Goal: Task Accomplishment & Management: Manage account settings

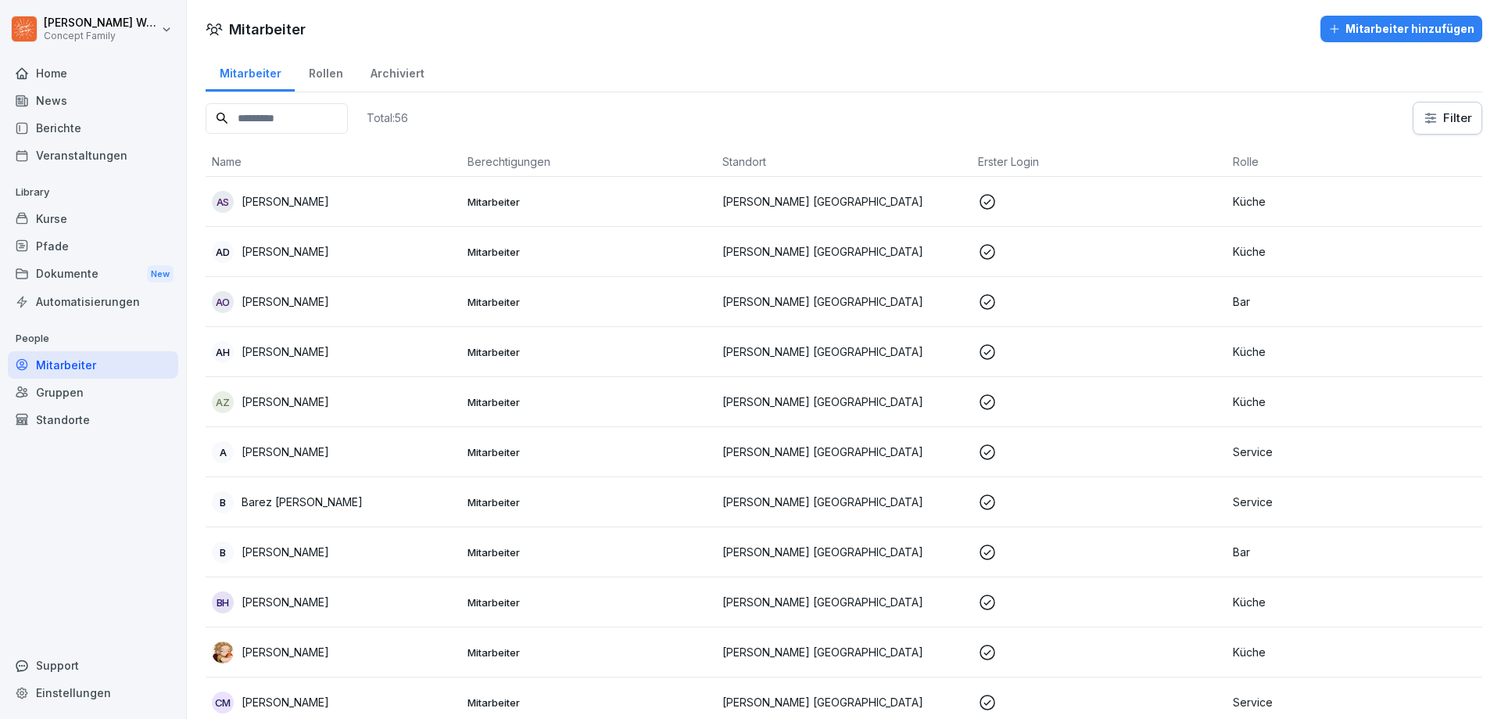
click at [52, 267] on div "Dokumente New" at bounding box center [93, 274] width 170 height 29
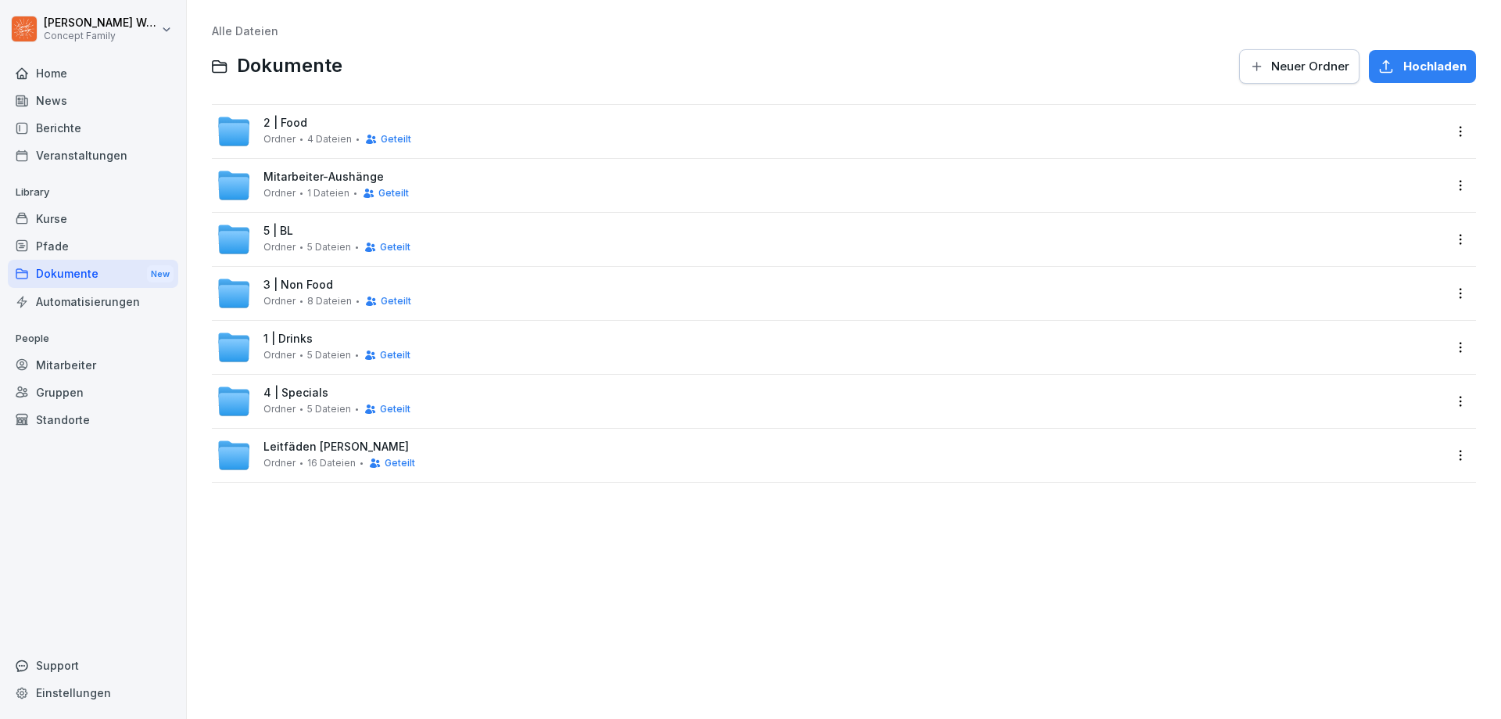
click at [306, 237] on div "5 | BL Ordner 5 Dateien Geteilt" at bounding box center [336, 238] width 147 height 29
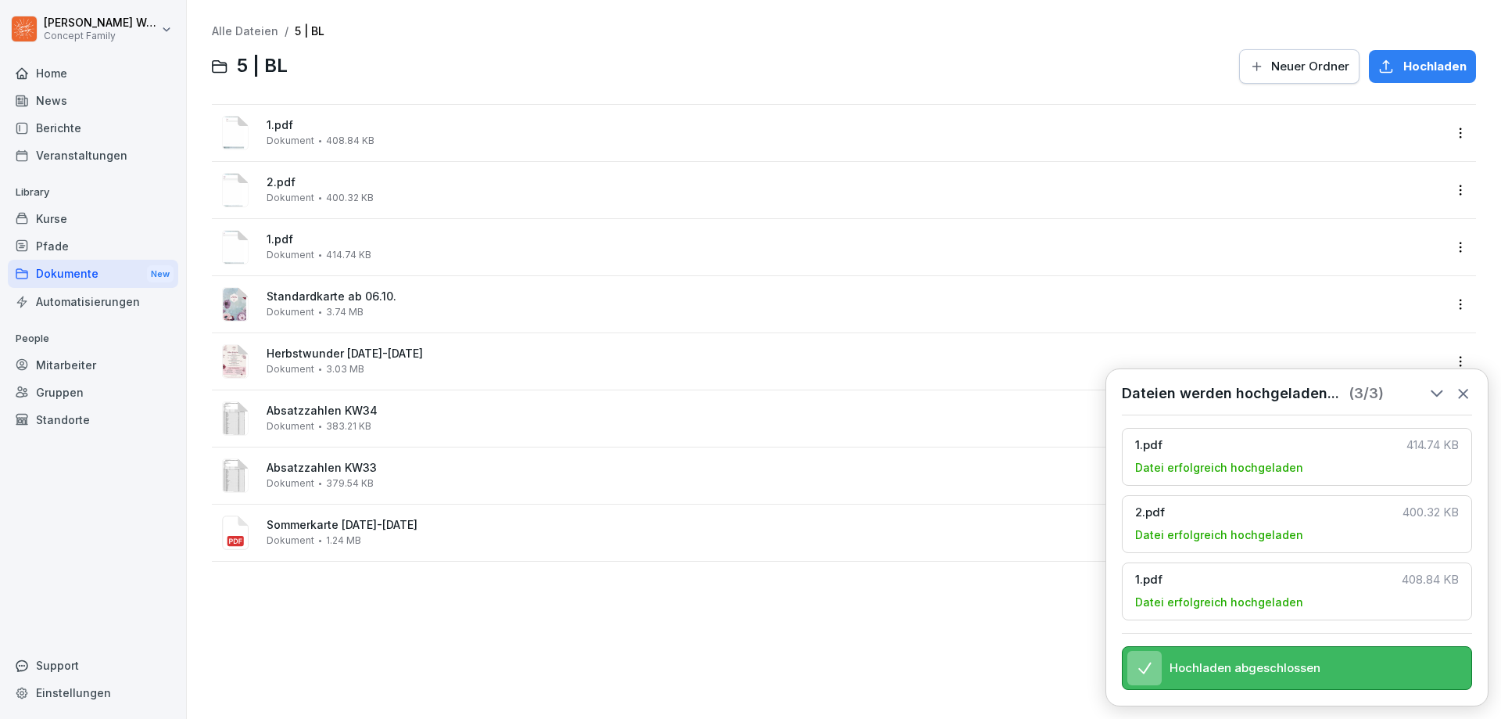
click at [1463, 389] on icon at bounding box center [1463, 393] width 9 height 9
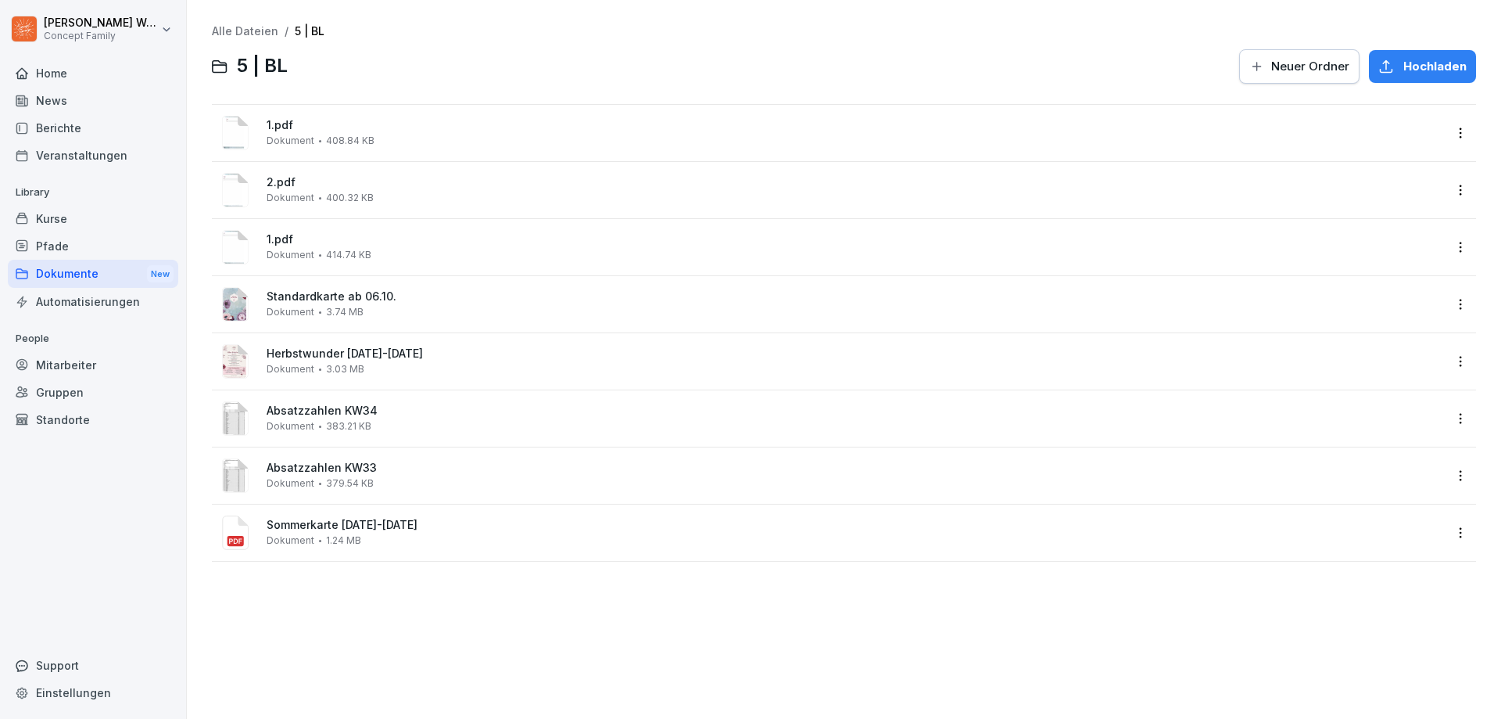
click at [1452, 141] on html "[PERSON_NAME] Concept Family Home News Berichte Veranstaltungen Library Kurse P…" at bounding box center [750, 359] width 1501 height 719
click at [1360, 346] on div "Löschen" at bounding box center [1353, 352] width 51 height 19
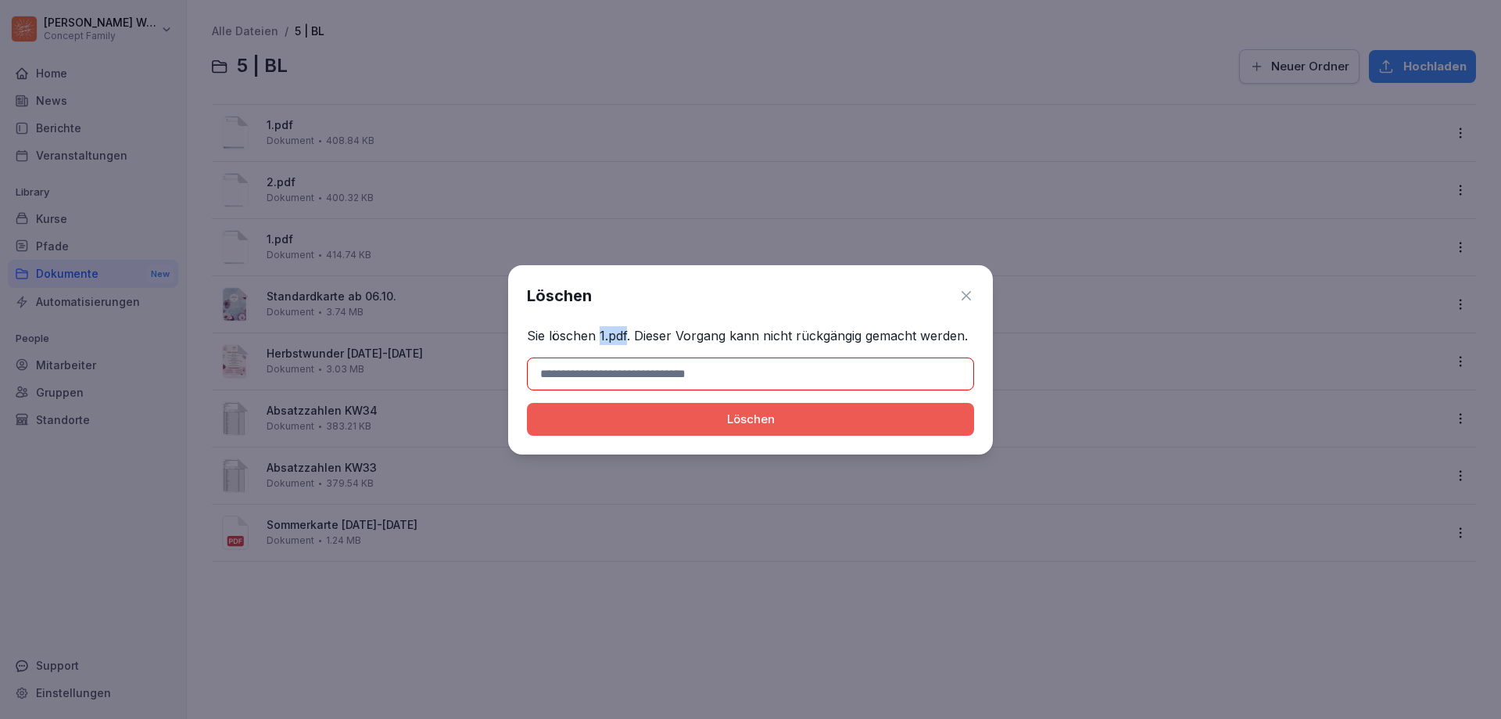
drag, startPoint x: 599, startPoint y: 334, endPoint x: 625, endPoint y: 335, distance: 25.8
click at [625, 335] on p "Sie löschen 1.pdf. Dieser Vorgang kann nicht rückgängig gemacht werden." at bounding box center [750, 335] width 447 height 19
copy p "1.pdf"
click at [643, 378] on input at bounding box center [750, 373] width 447 height 33
paste input "*****"
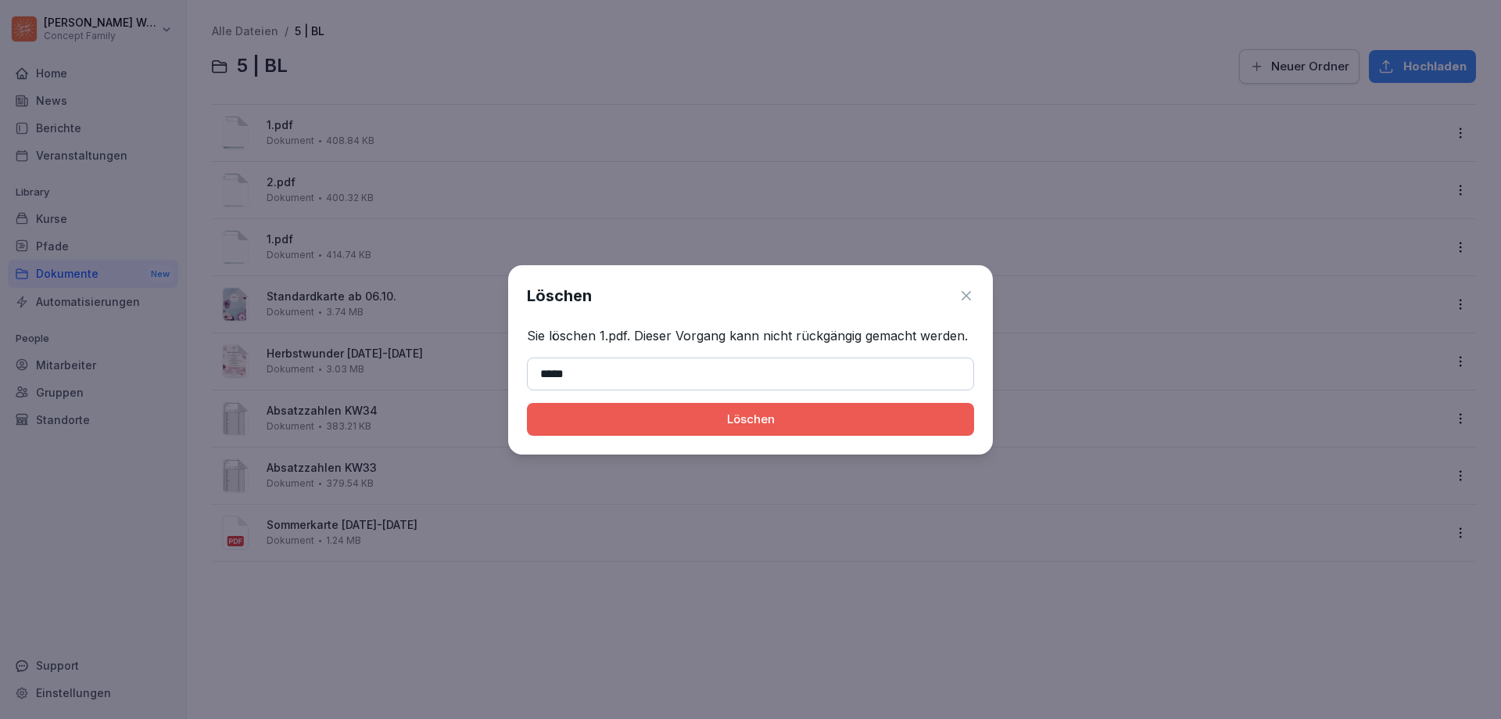
type input "*****"
click at [749, 435] on button "Löschen" at bounding box center [750, 419] width 447 height 33
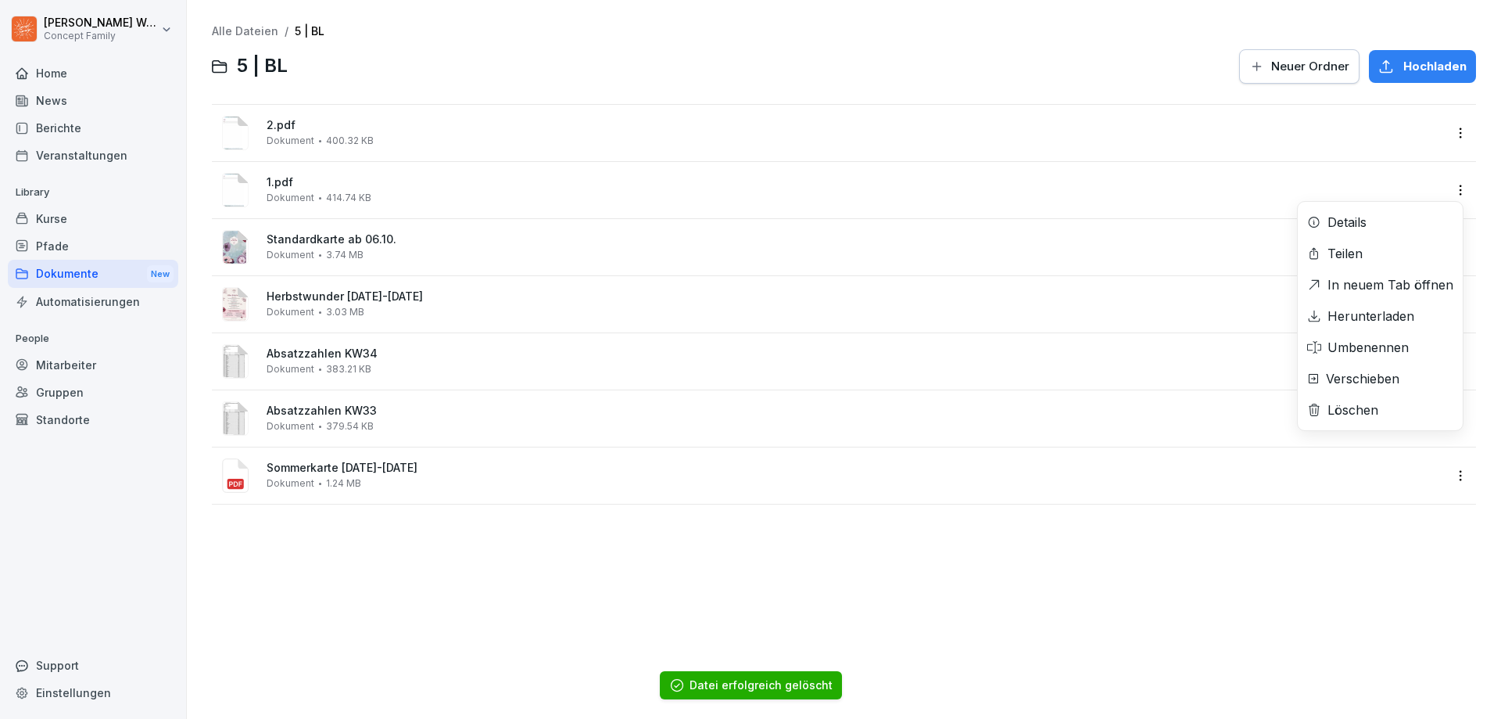
click at [1455, 191] on html "[PERSON_NAME] Concept Family Home News Berichte Veranstaltungen Library Kurse P…" at bounding box center [750, 359] width 1501 height 719
click at [1365, 412] on div "Löschen" at bounding box center [1353, 409] width 51 height 19
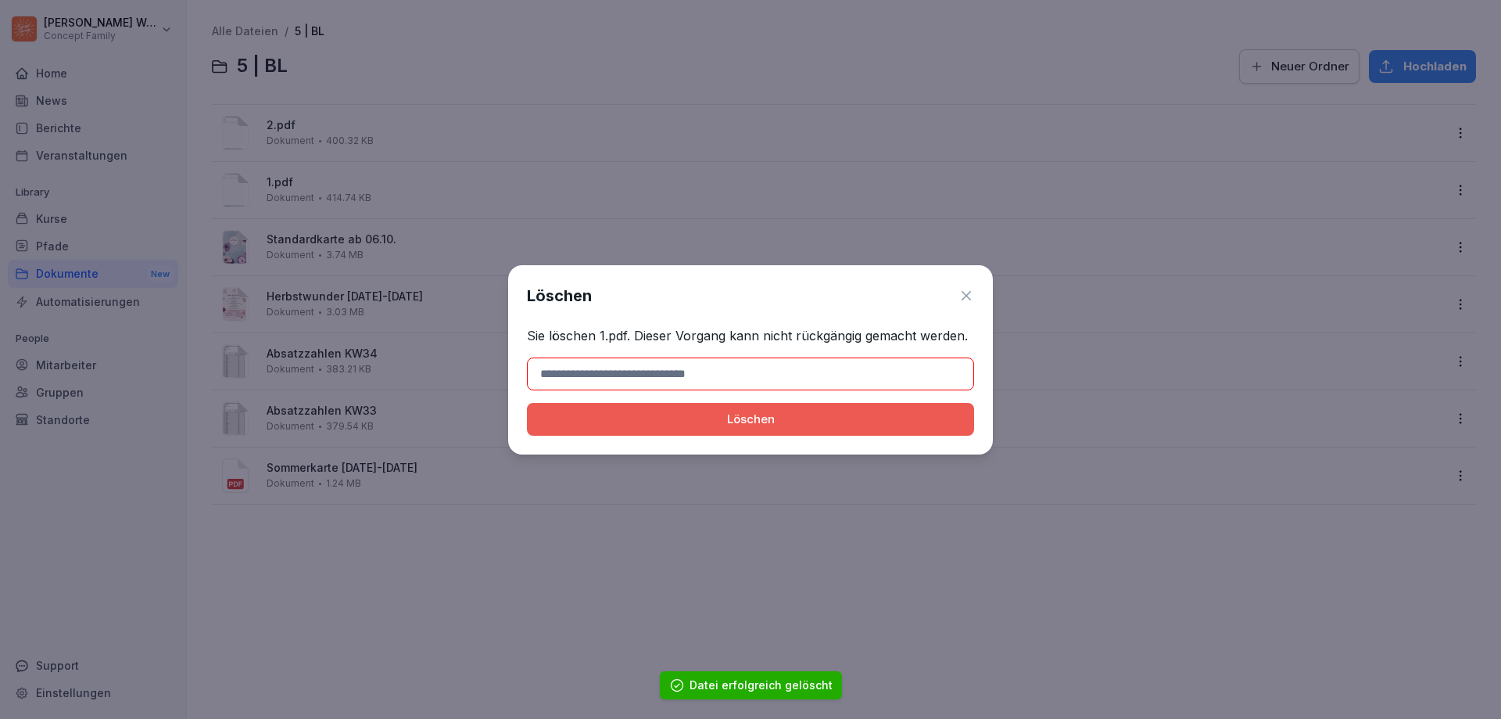
click at [680, 376] on input at bounding box center [750, 373] width 447 height 33
type input "*****"
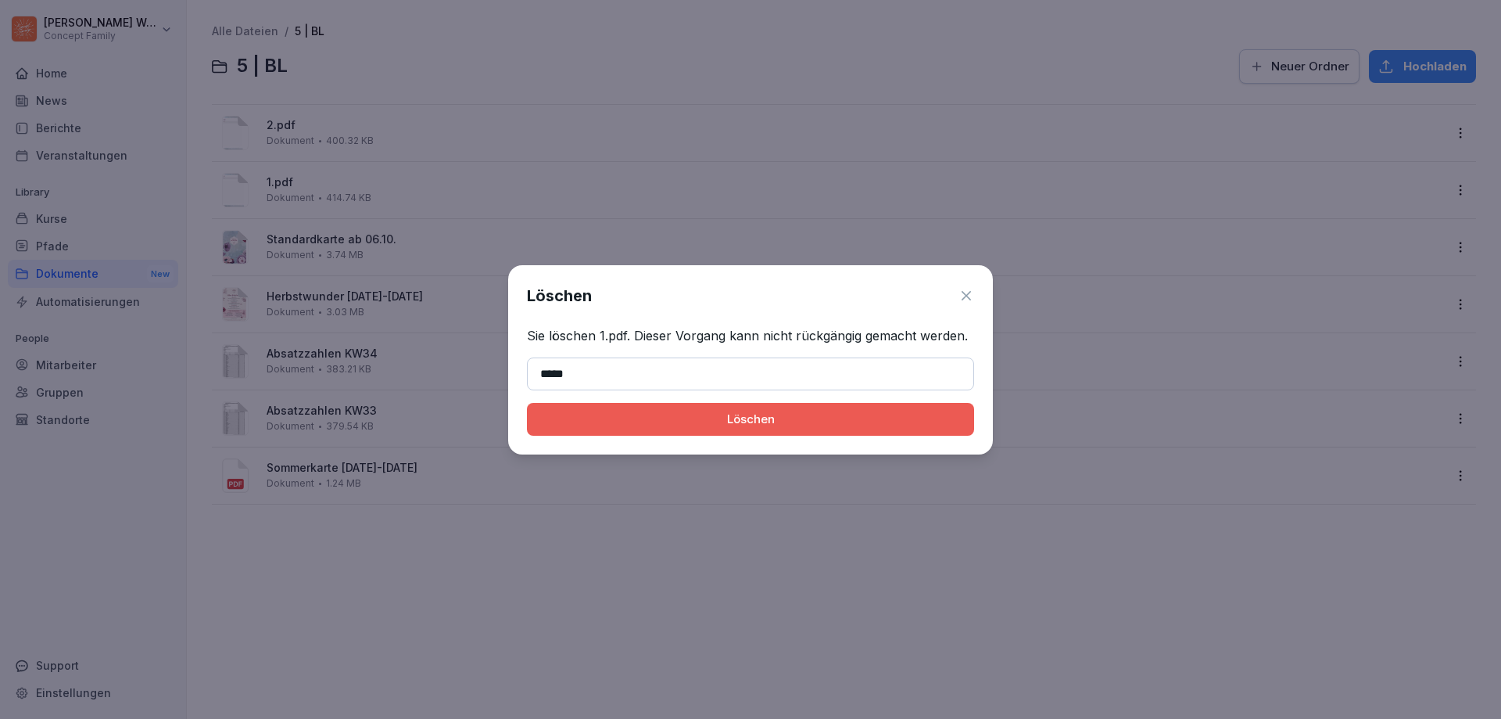
click at [732, 420] on div "Löschen" at bounding box center [750, 418] width 422 height 17
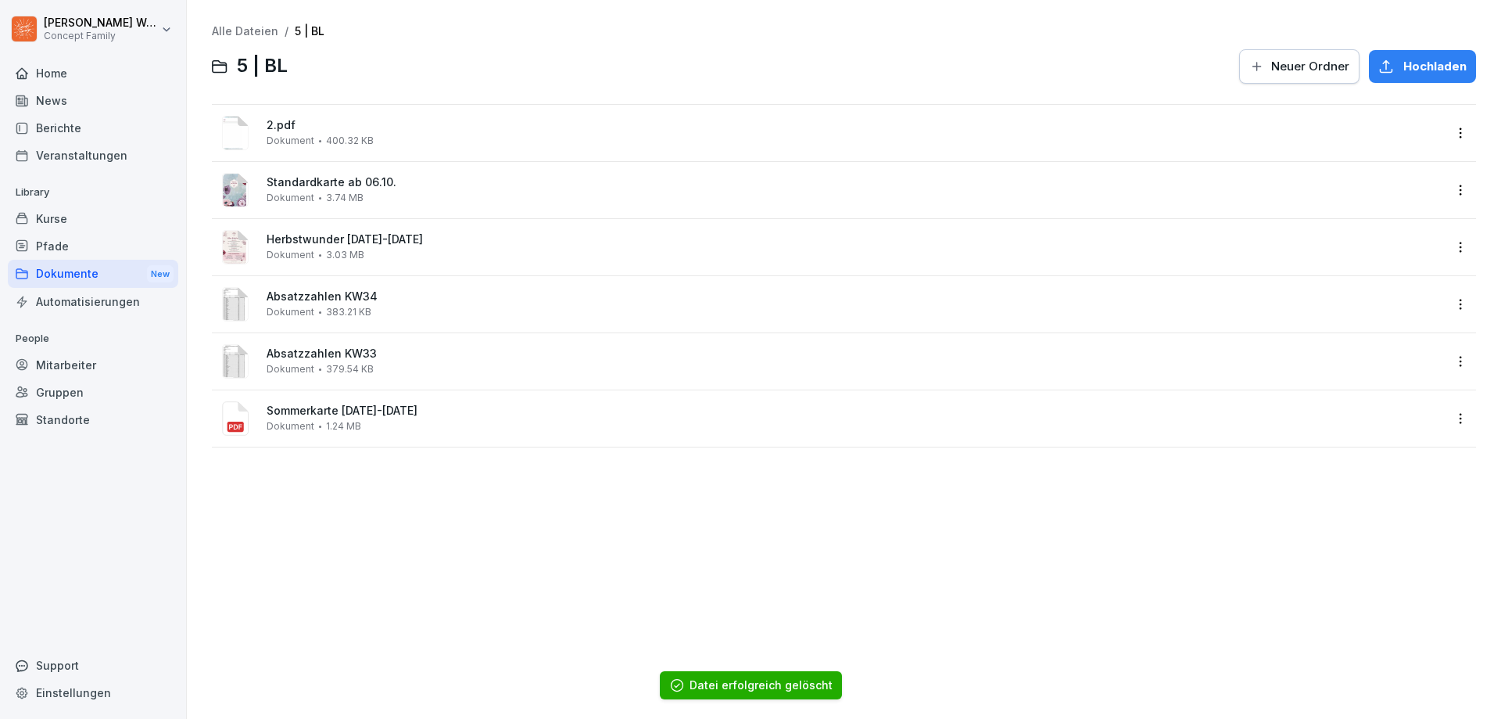
click at [1460, 138] on div "2.pdf Dokument 400.32 KB" at bounding box center [844, 133] width 1264 height 56
click at [1442, 138] on html "[PERSON_NAME] Concept Family Home News Berichte Veranstaltungen Library Kurse P…" at bounding box center [750, 359] width 1501 height 719
click at [1328, 358] on div "Löschen" at bounding box center [1353, 352] width 51 height 19
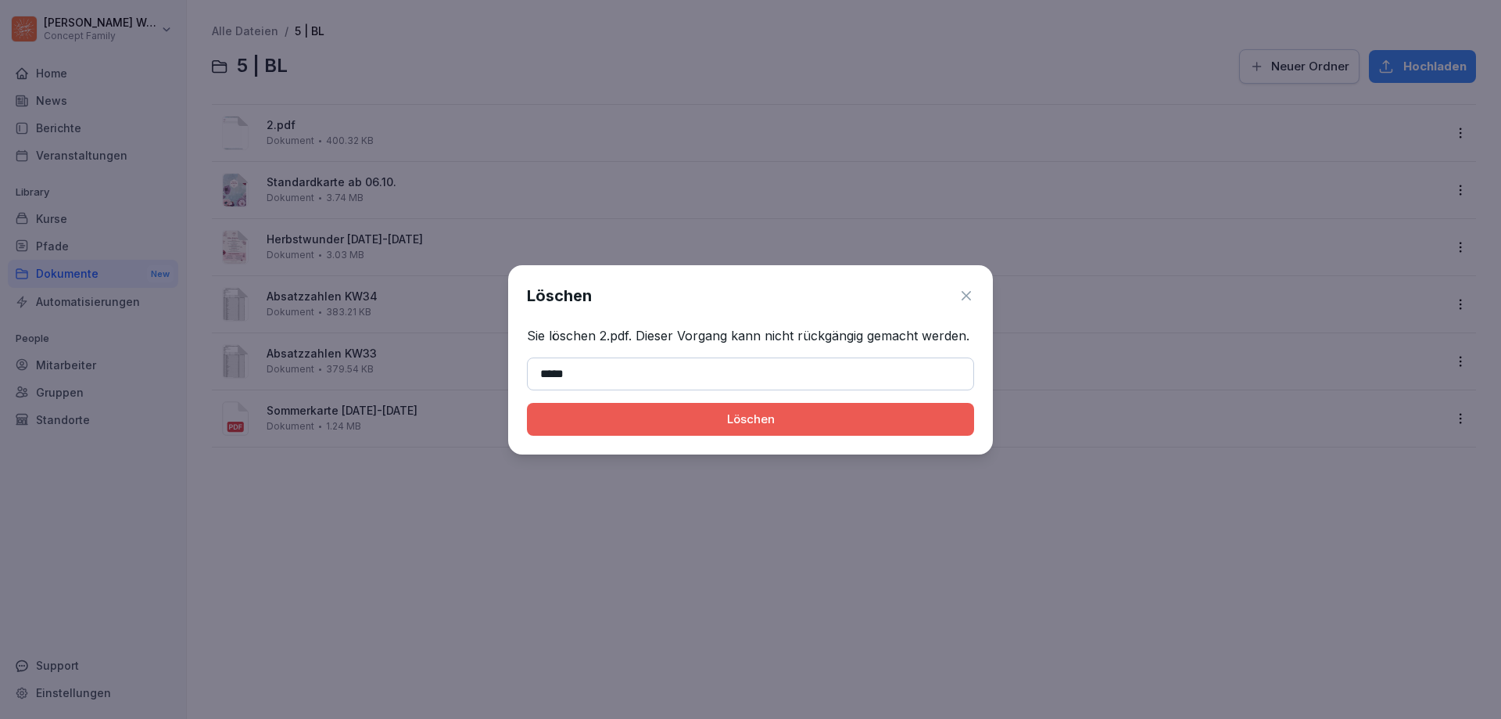
click at [544, 374] on input "*****" at bounding box center [750, 373] width 447 height 33
type input "*****"
click at [527, 403] on button "Löschen" at bounding box center [750, 419] width 447 height 33
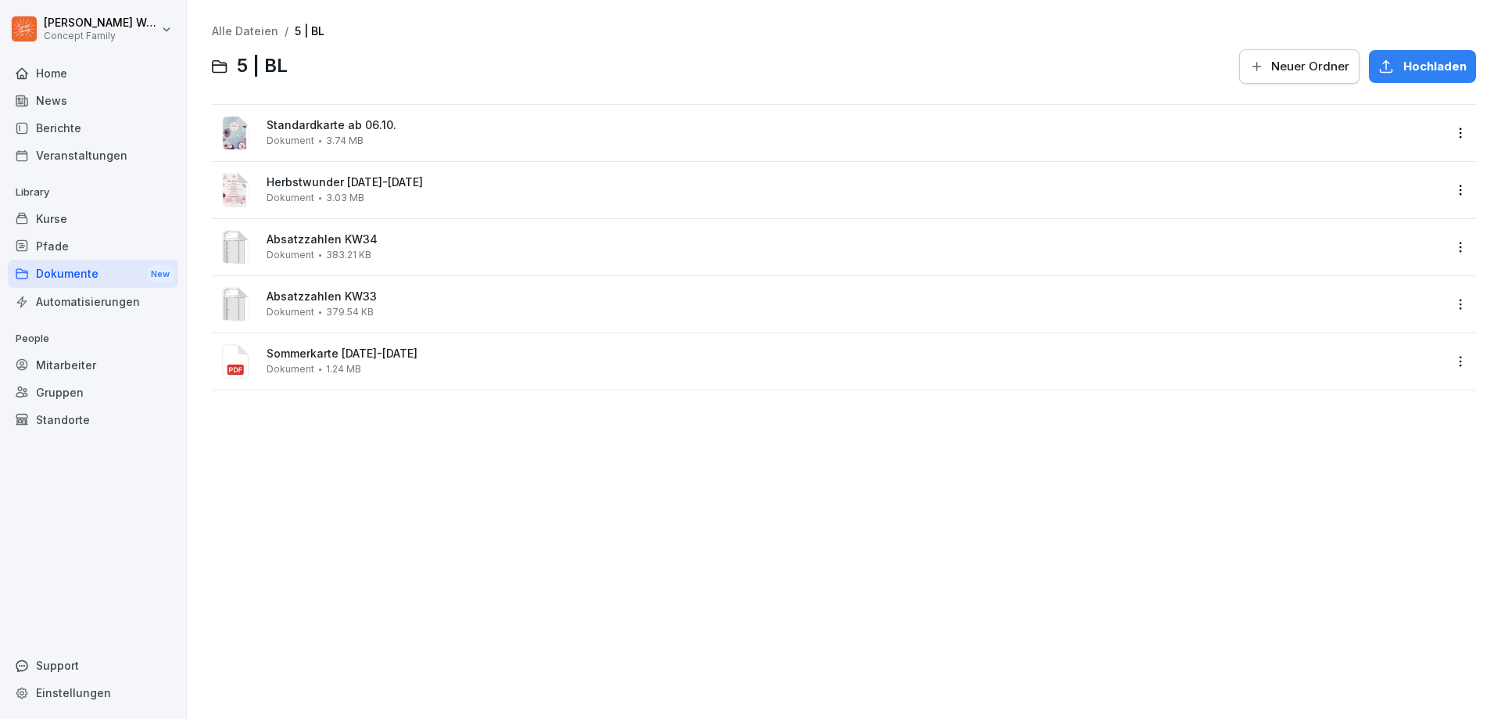
click at [488, 478] on div "Alle Dateien / 5 | BL 5 | BL Neuer Ordner Hochladen Standardkarte ab 06.10. Dok…" at bounding box center [844, 359] width 1291 height 695
drag, startPoint x: 38, startPoint y: 192, endPoint x: 299, endPoint y: 424, distance: 350.0
click at [299, 424] on div "Alle Dateien / 5 | BL 5 | BL Neuer Ordner Hochladen Standardkarte ab 06.10. Dok…" at bounding box center [844, 359] width 1291 height 695
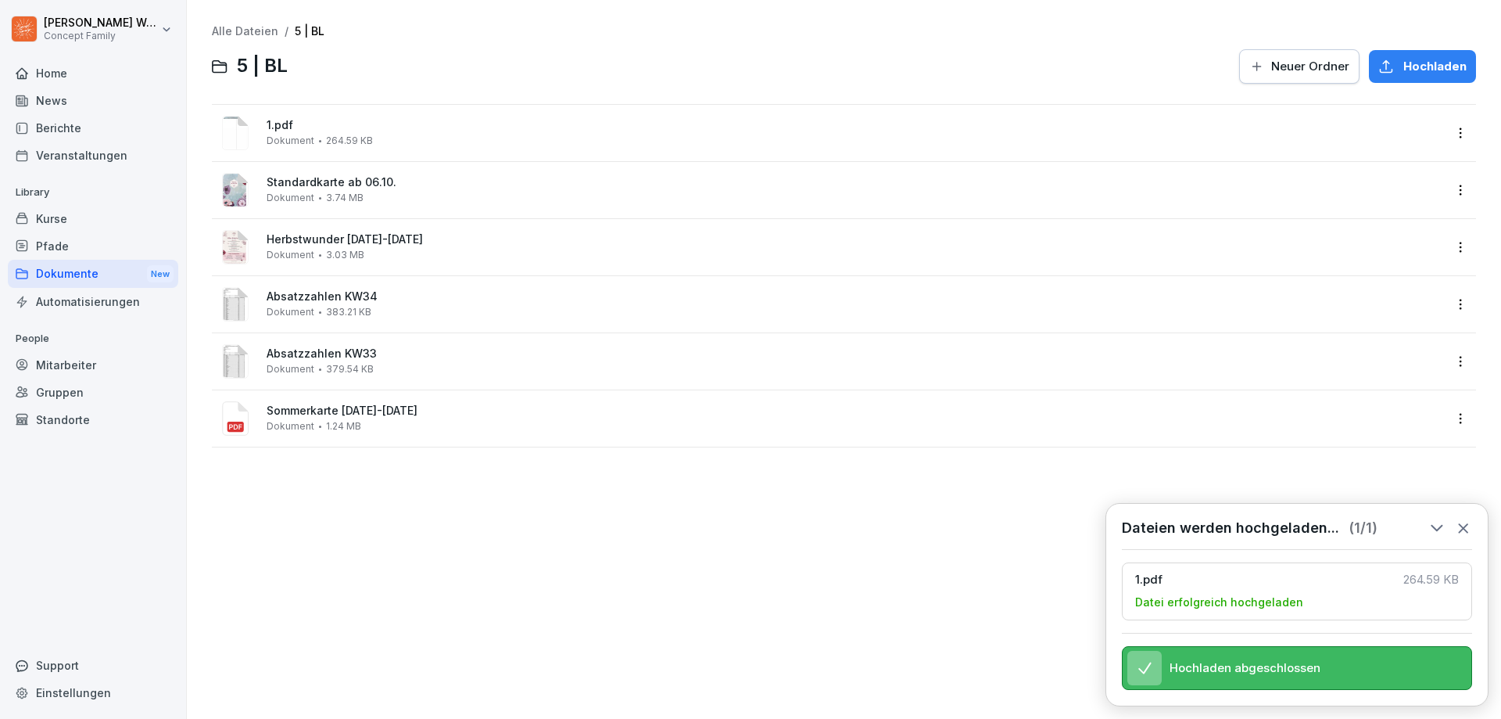
click at [259, 138] on div "1.pdf Dokument 264.59 KB" at bounding box center [830, 133] width 1227 height 38
click at [259, 138] on div at bounding box center [750, 359] width 1501 height 719
click at [1449, 141] on html "[PERSON_NAME] Concept Family Home News Berichte Veranstaltungen Library Kurse P…" at bounding box center [750, 359] width 1501 height 719
click at [1342, 353] on div "Löschen" at bounding box center [1353, 352] width 51 height 19
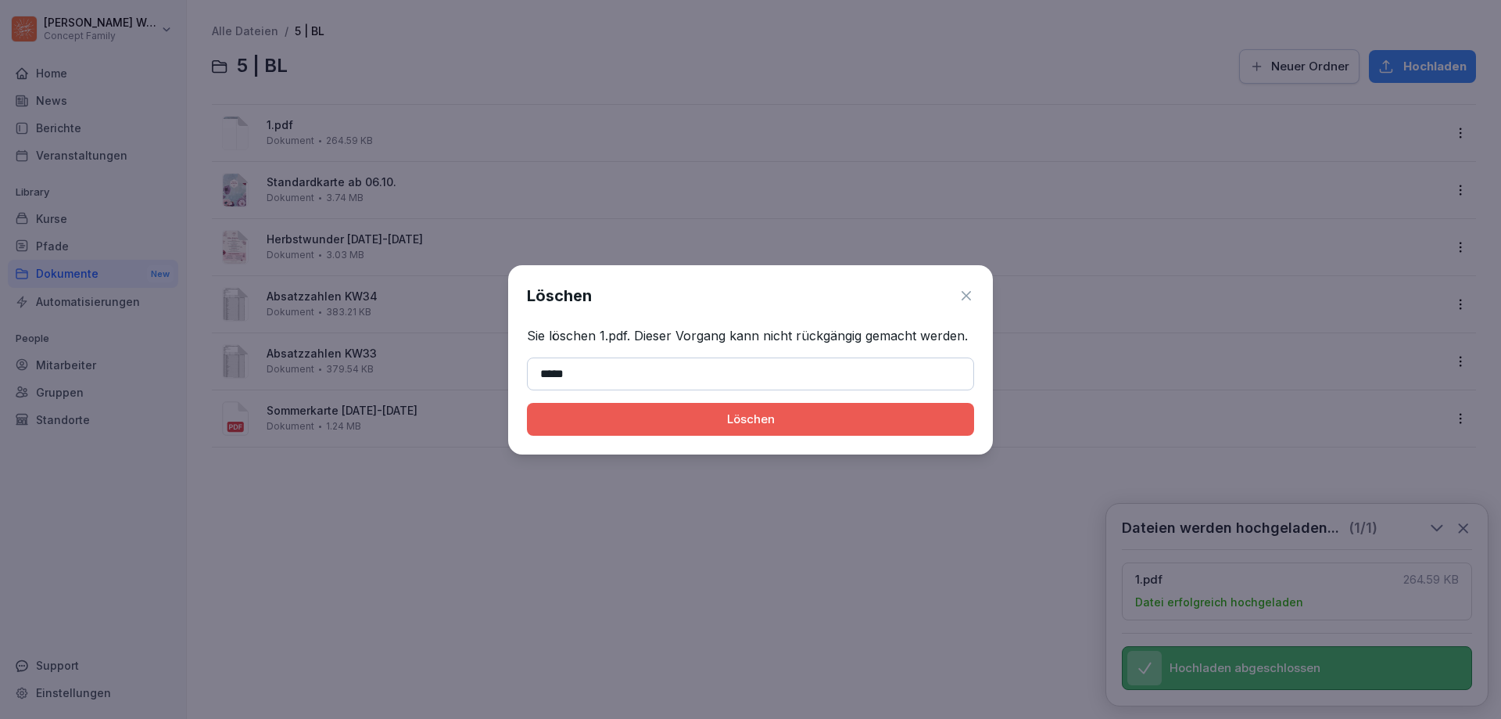
type input "*****"
click at [686, 410] on div "Löschen" at bounding box center [750, 418] width 422 height 17
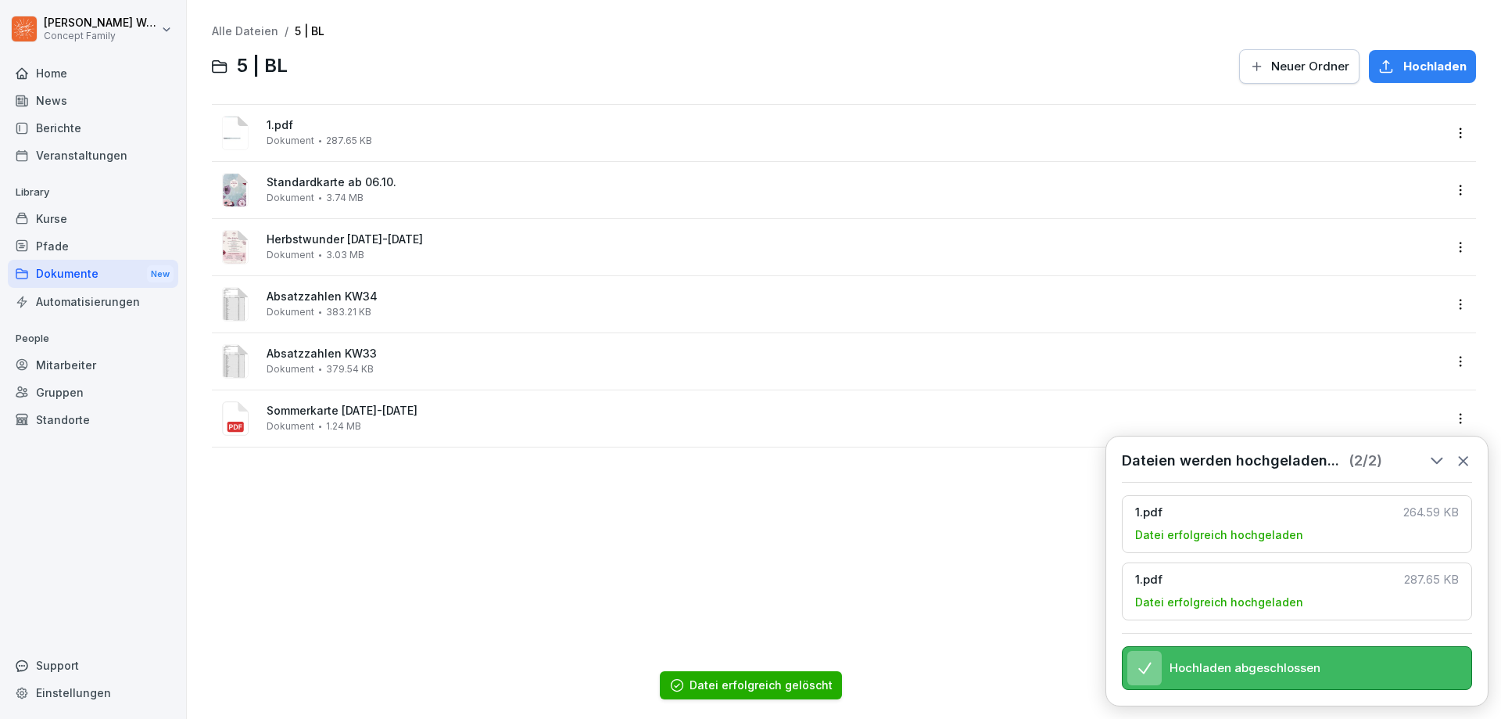
click at [1328, 124] on span "1.pdf" at bounding box center [855, 125] width 1177 height 13
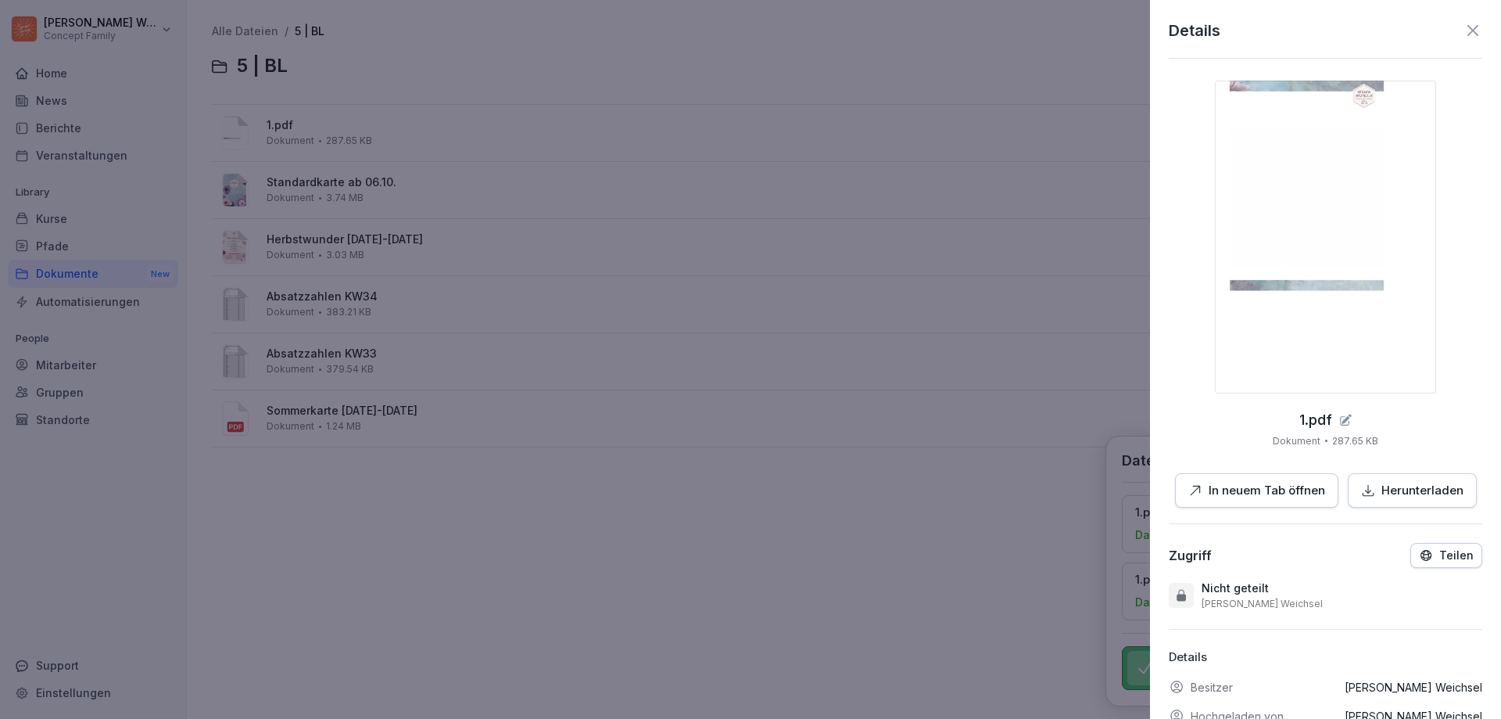
click at [916, 603] on div at bounding box center [750, 359] width 1501 height 719
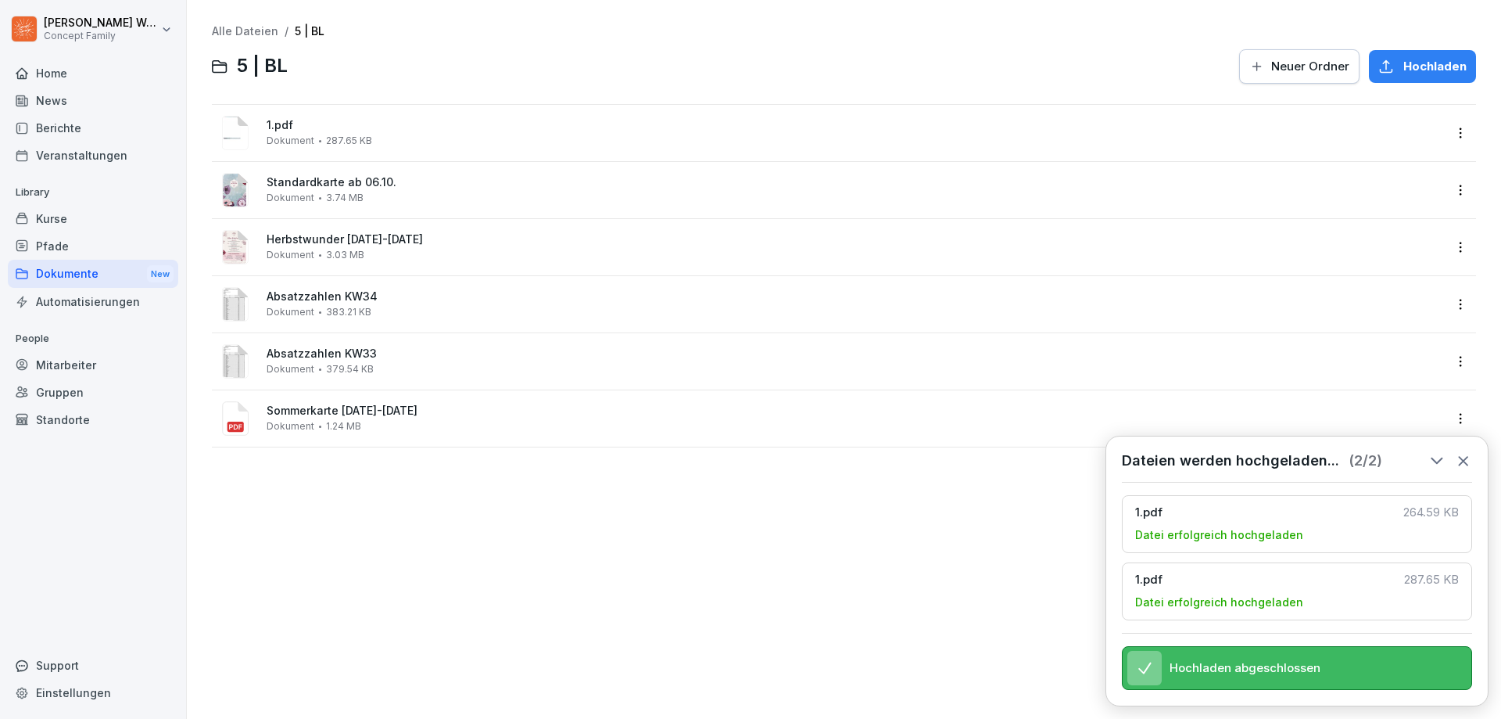
click at [1101, 139] on div "1.pdf Dokument 287.65 KB" at bounding box center [855, 132] width 1177 height 27
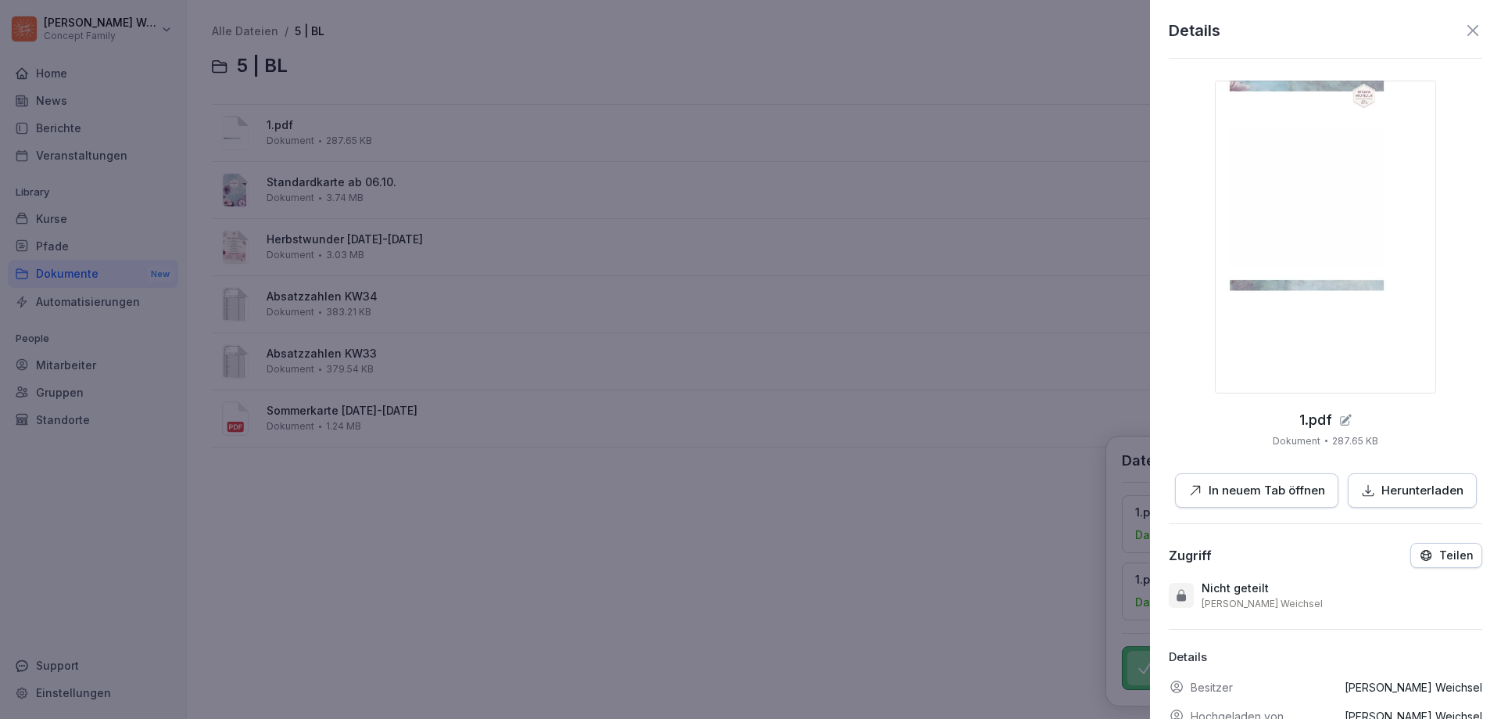
click at [445, 476] on div at bounding box center [750, 359] width 1501 height 719
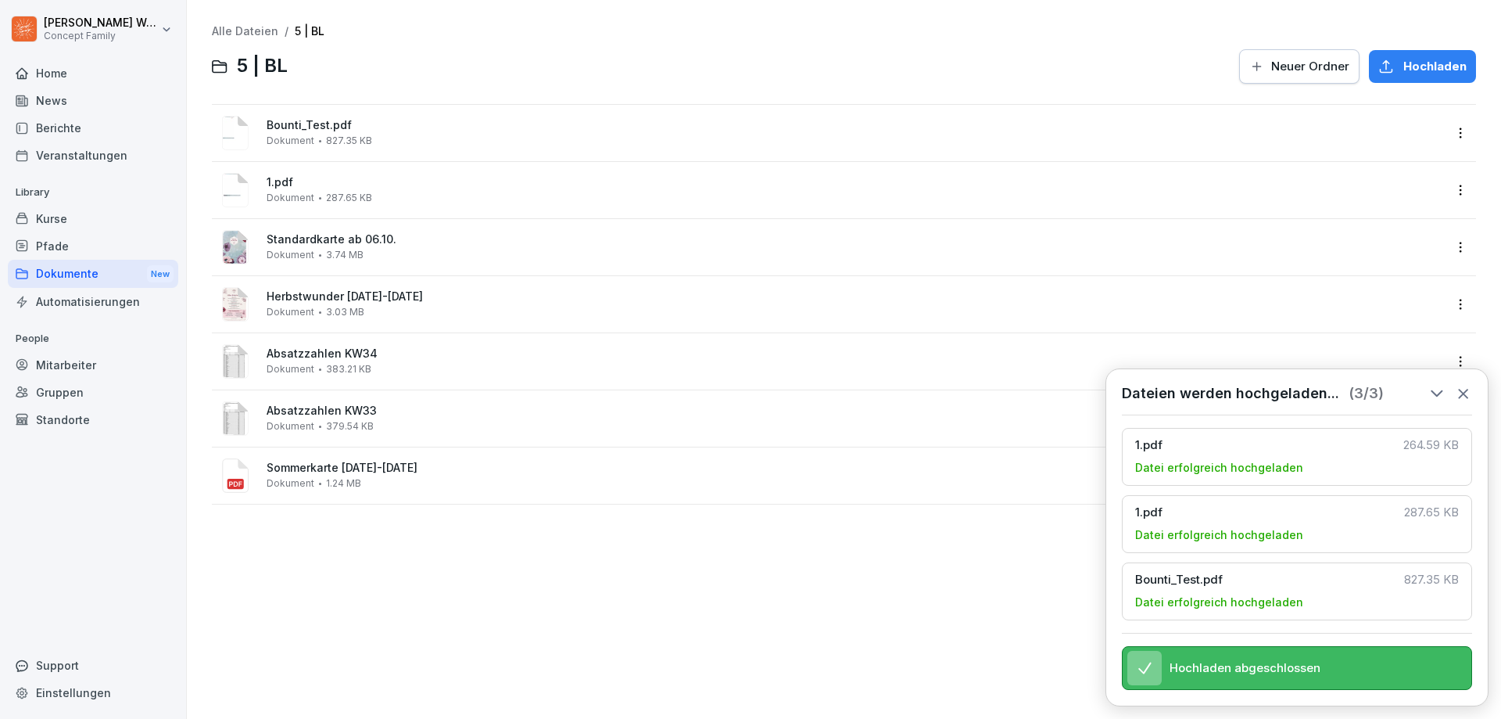
click at [1449, 128] on html "[PERSON_NAME] Concept Family Home News Berichte Veranstaltungen Library Kurse P…" at bounding box center [750, 359] width 1501 height 719
drag, startPoint x: 1467, startPoint y: 380, endPoint x: 1444, endPoint y: 378, distance: 22.7
click at [1467, 381] on html "[PERSON_NAME] Concept Family Home News Berichte Veranstaltungen Library Kurse P…" at bounding box center [750, 359] width 1501 height 719
drag, startPoint x: 1472, startPoint y: 389, endPoint x: 1464, endPoint y: 385, distance: 8.4
click at [1471, 389] on div "Dateien werden hochgeladen... ( 3 / 3 ) 1.pdf 264.59 KB Datei erfolgreich hochg…" at bounding box center [1297, 537] width 383 height 338
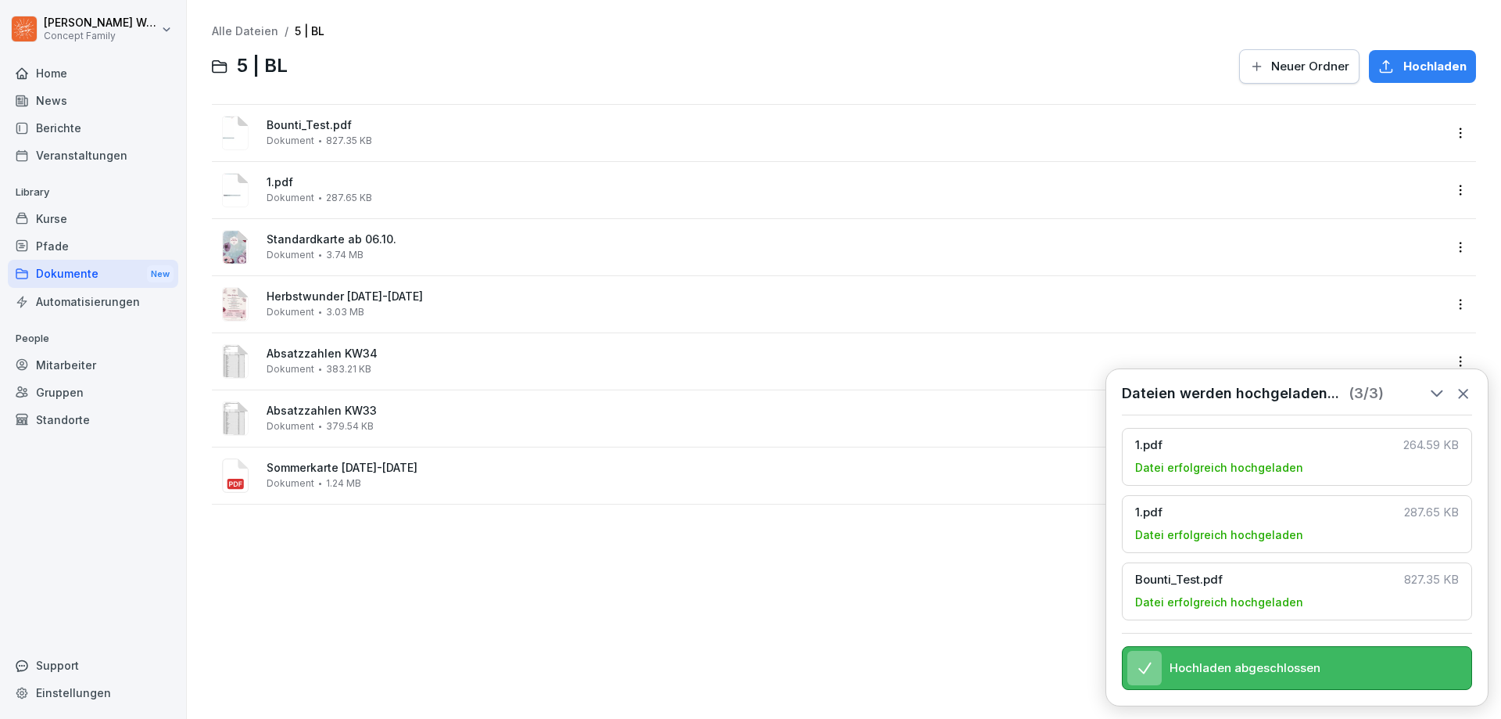
click at [1460, 389] on icon at bounding box center [1463, 393] width 9 height 9
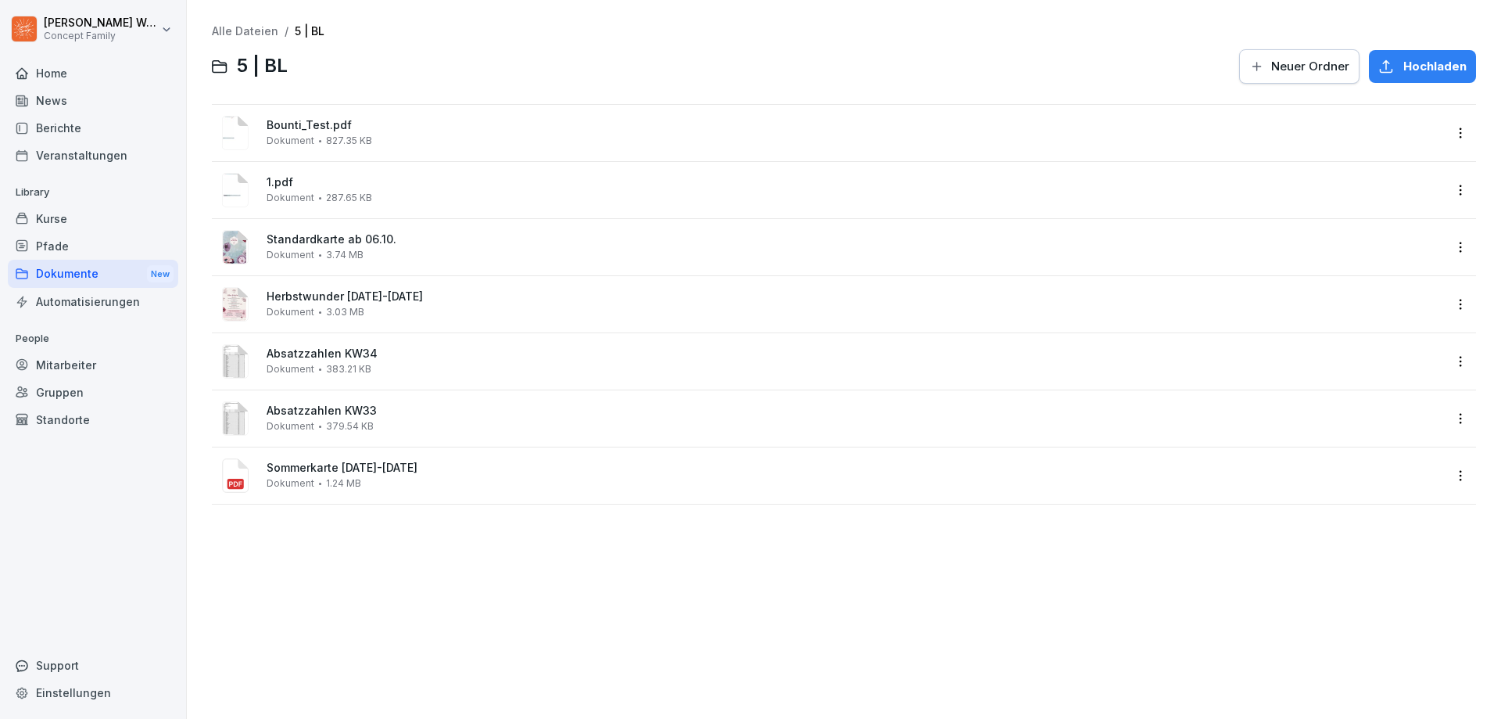
click at [1451, 193] on html "[PERSON_NAME] Concept Family Home News Berichte Veranstaltungen Library Kurse P…" at bounding box center [750, 359] width 1501 height 719
click at [1367, 400] on div "Löschen" at bounding box center [1353, 409] width 51 height 19
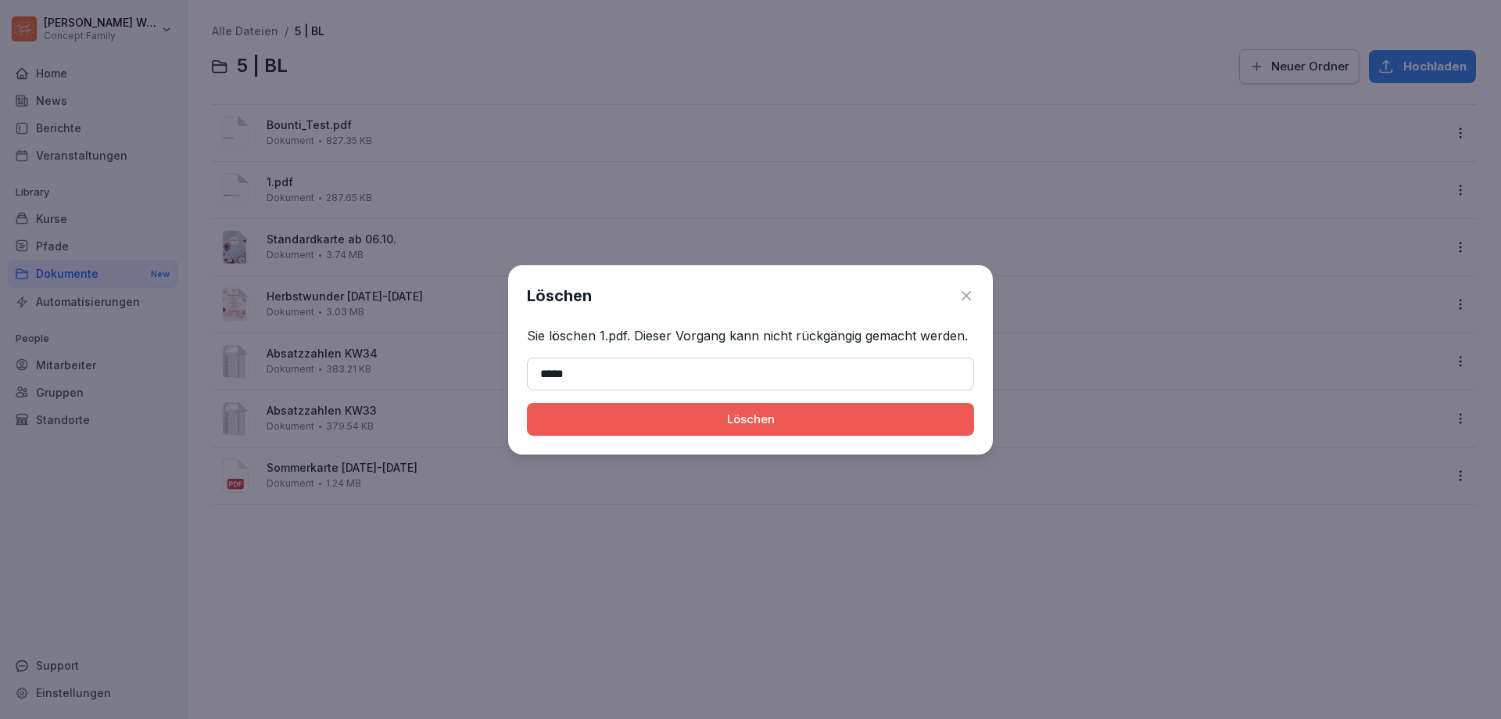
type input "*****"
click at [849, 411] on div "Löschen" at bounding box center [750, 418] width 422 height 17
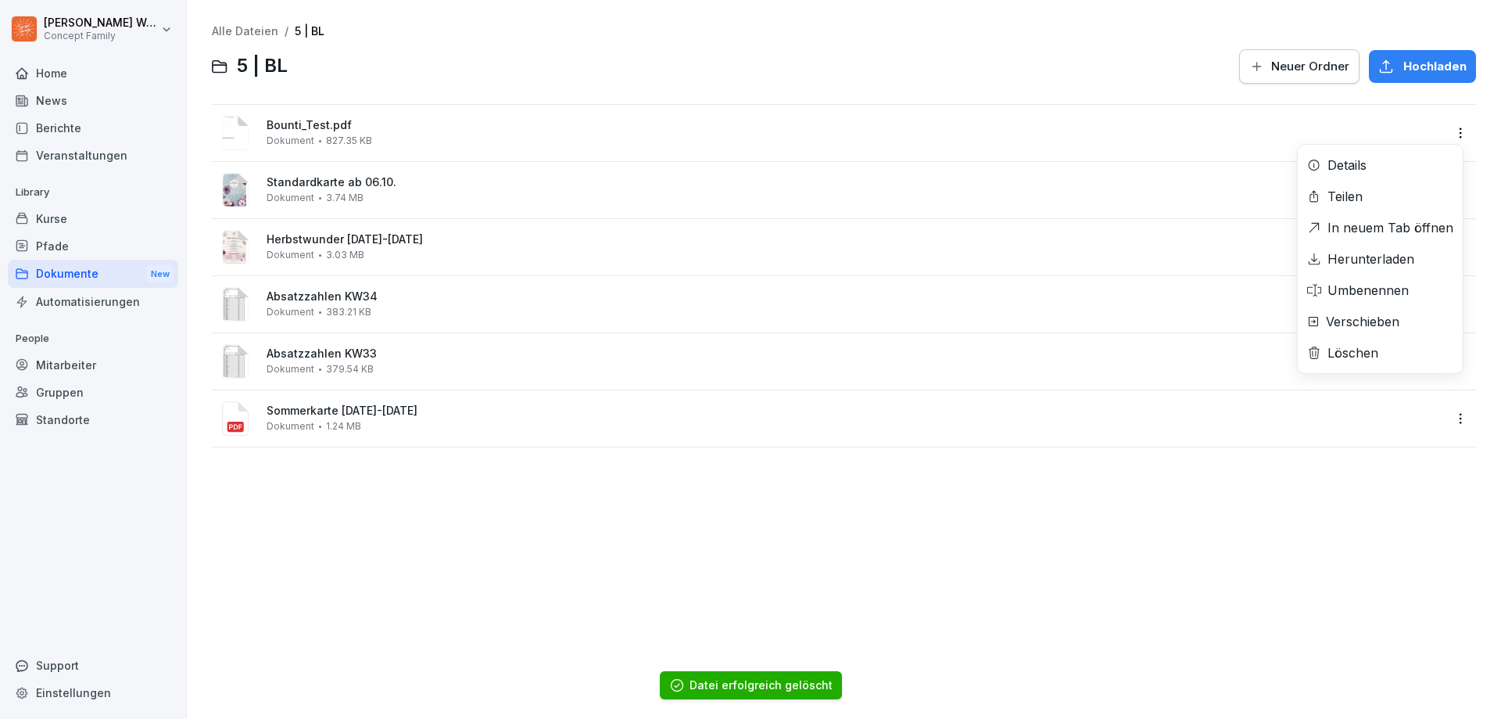
click at [1443, 129] on html "[PERSON_NAME] Concept Family Home News Berichte Veranstaltungen Library Kurse P…" at bounding box center [750, 359] width 1501 height 719
click at [1371, 345] on div "Löschen" at bounding box center [1353, 352] width 51 height 19
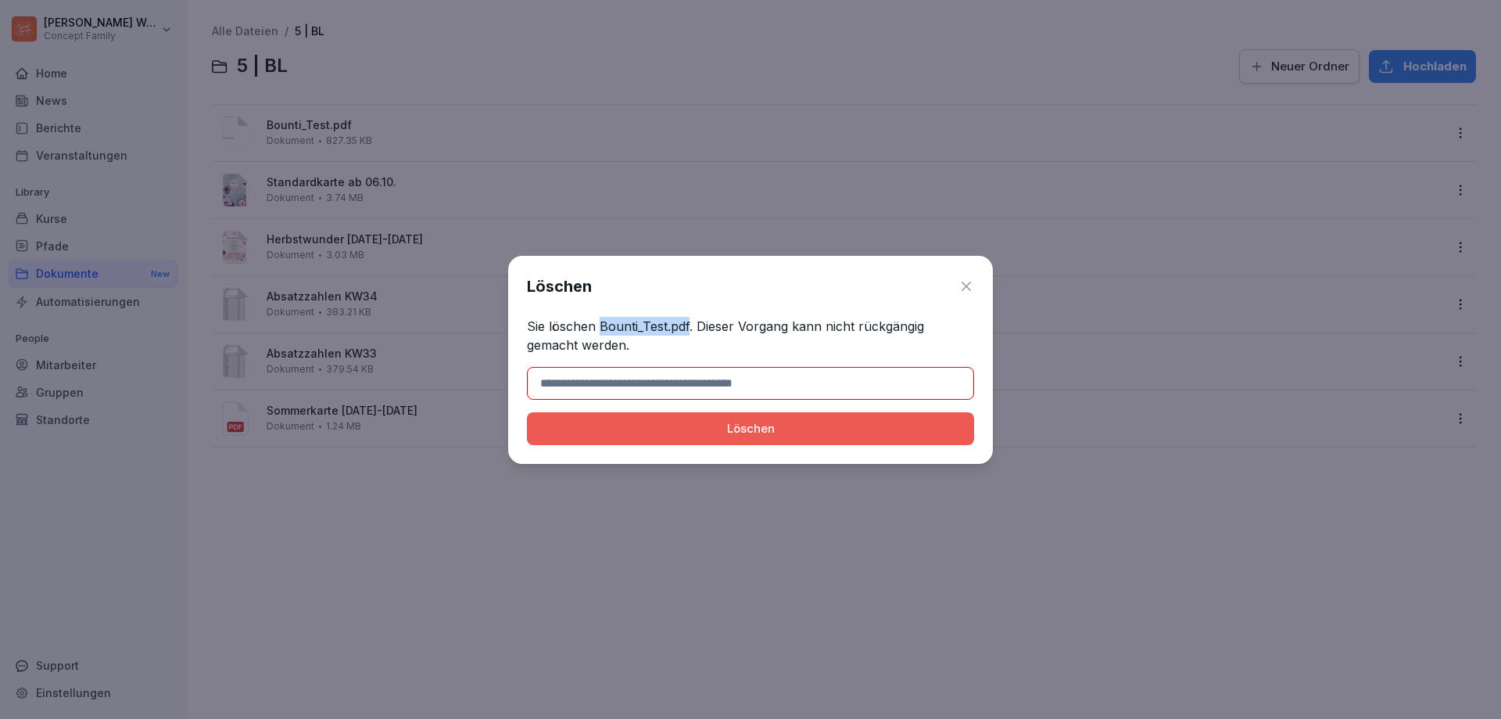
drag, startPoint x: 597, startPoint y: 327, endPoint x: 688, endPoint y: 327, distance: 90.7
click at [688, 327] on p "Sie löschen Bounti_Test.pdf. Dieser Vorgang kann nicht rückgängig gemacht werde…" at bounding box center [750, 336] width 447 height 38
copy p "Bounti_Test.pdf"
click at [683, 389] on input at bounding box center [750, 383] width 447 height 33
paste input "**********"
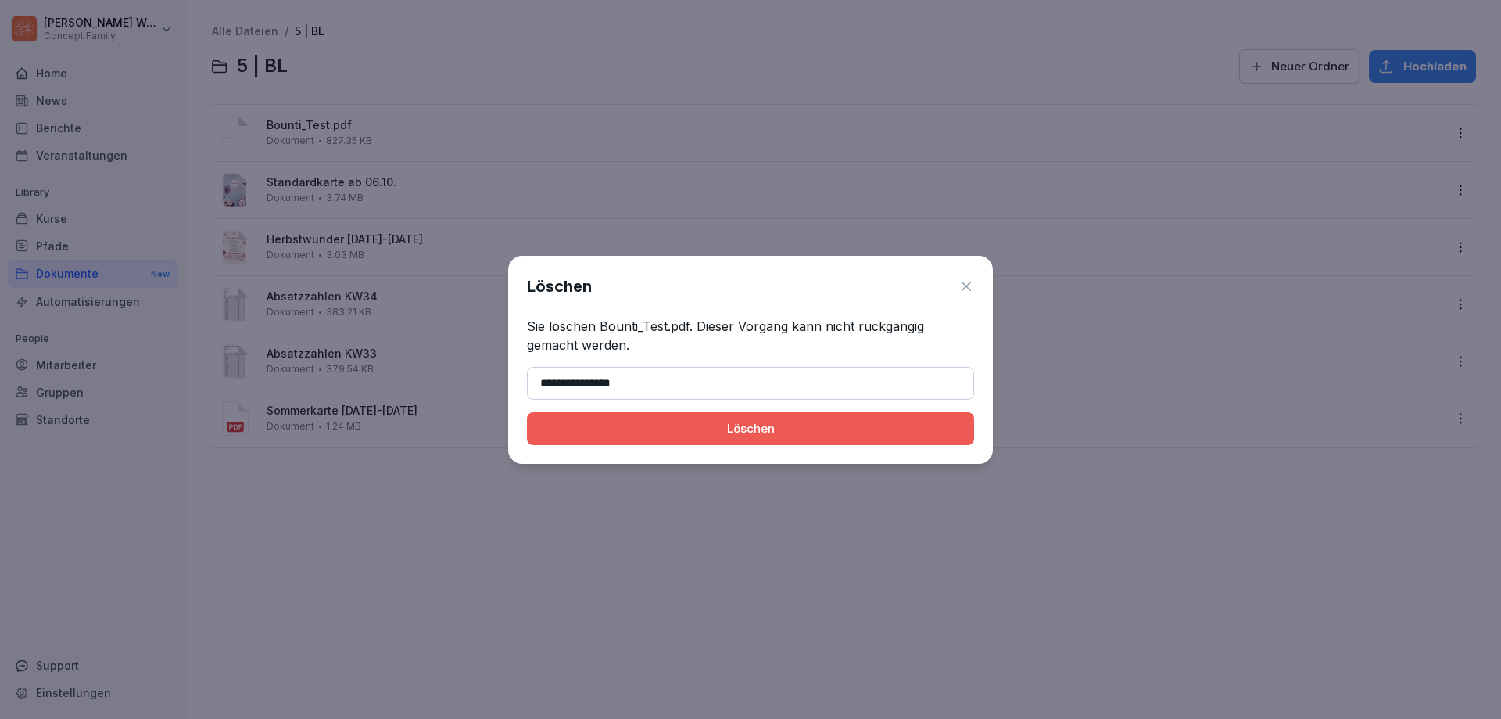
type input "**********"
click at [769, 435] on div "Löschen" at bounding box center [750, 428] width 422 height 17
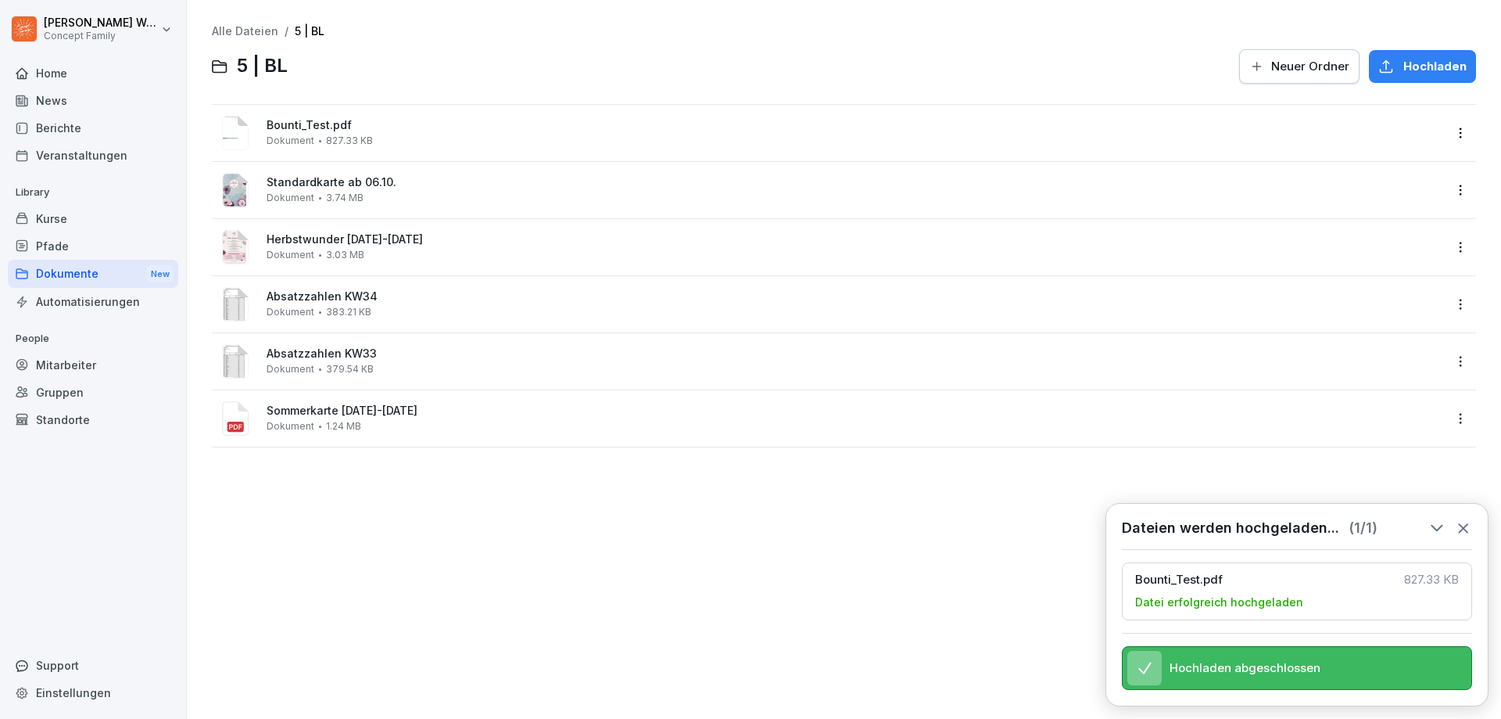
click at [1468, 519] on icon at bounding box center [1463, 527] width 17 height 17
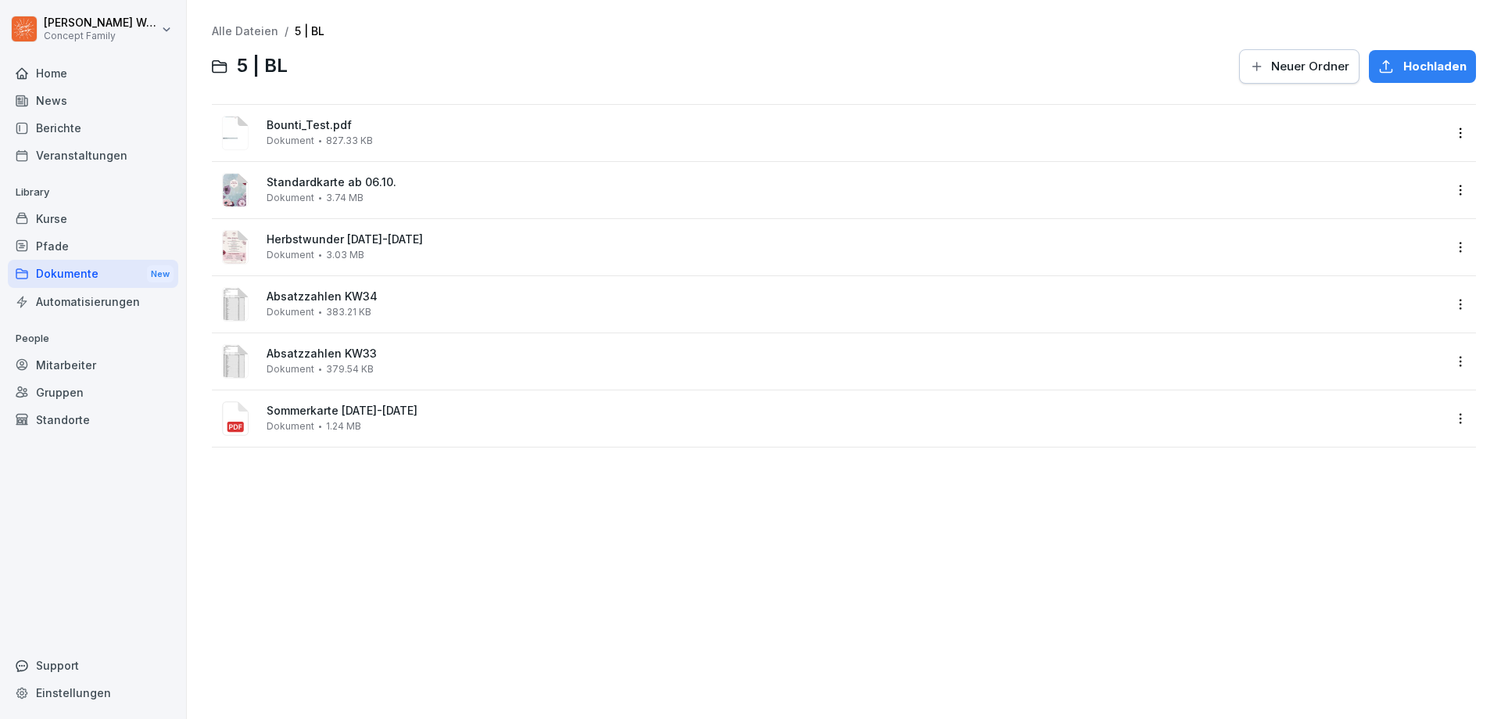
click at [372, 133] on div "Bounti_Test.pdf Dokument 827.33 KB" at bounding box center [855, 132] width 1177 height 27
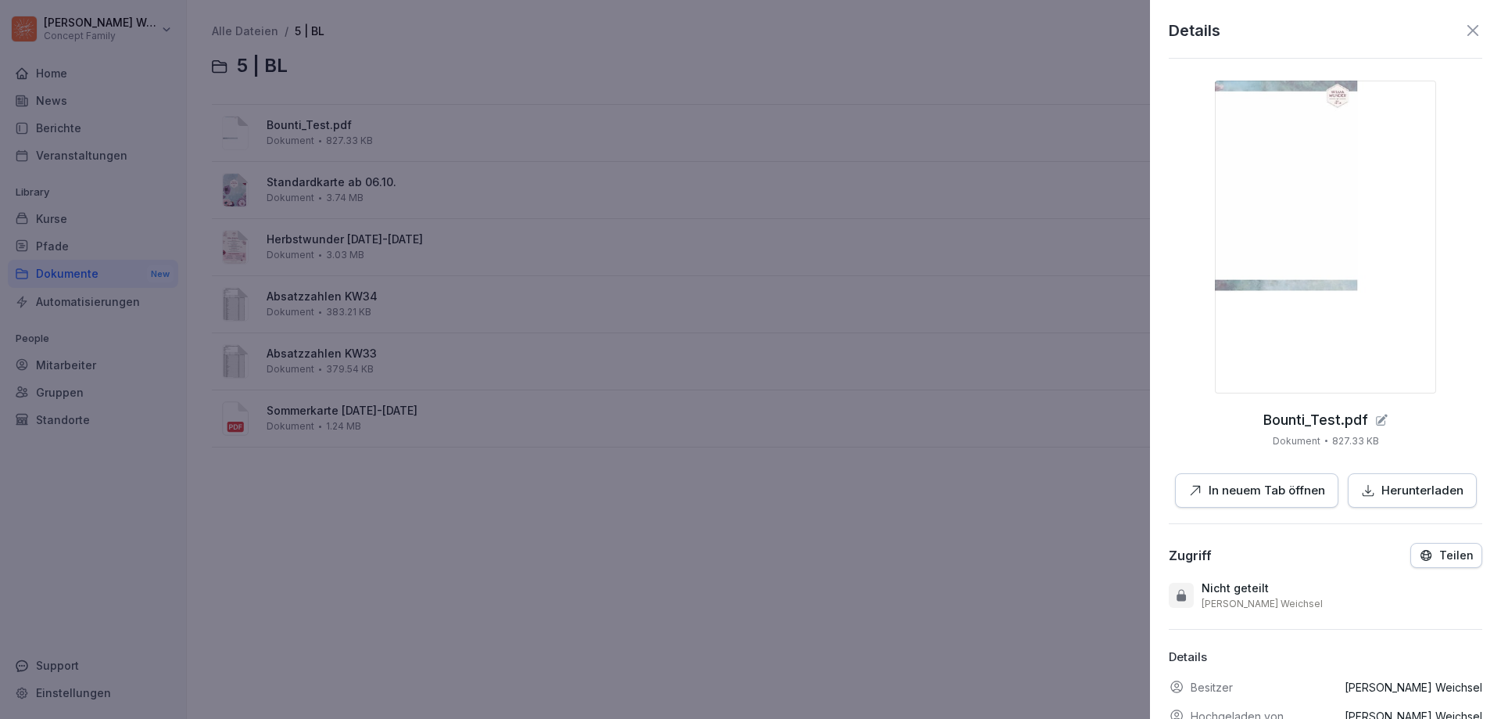
scroll to position [118, 0]
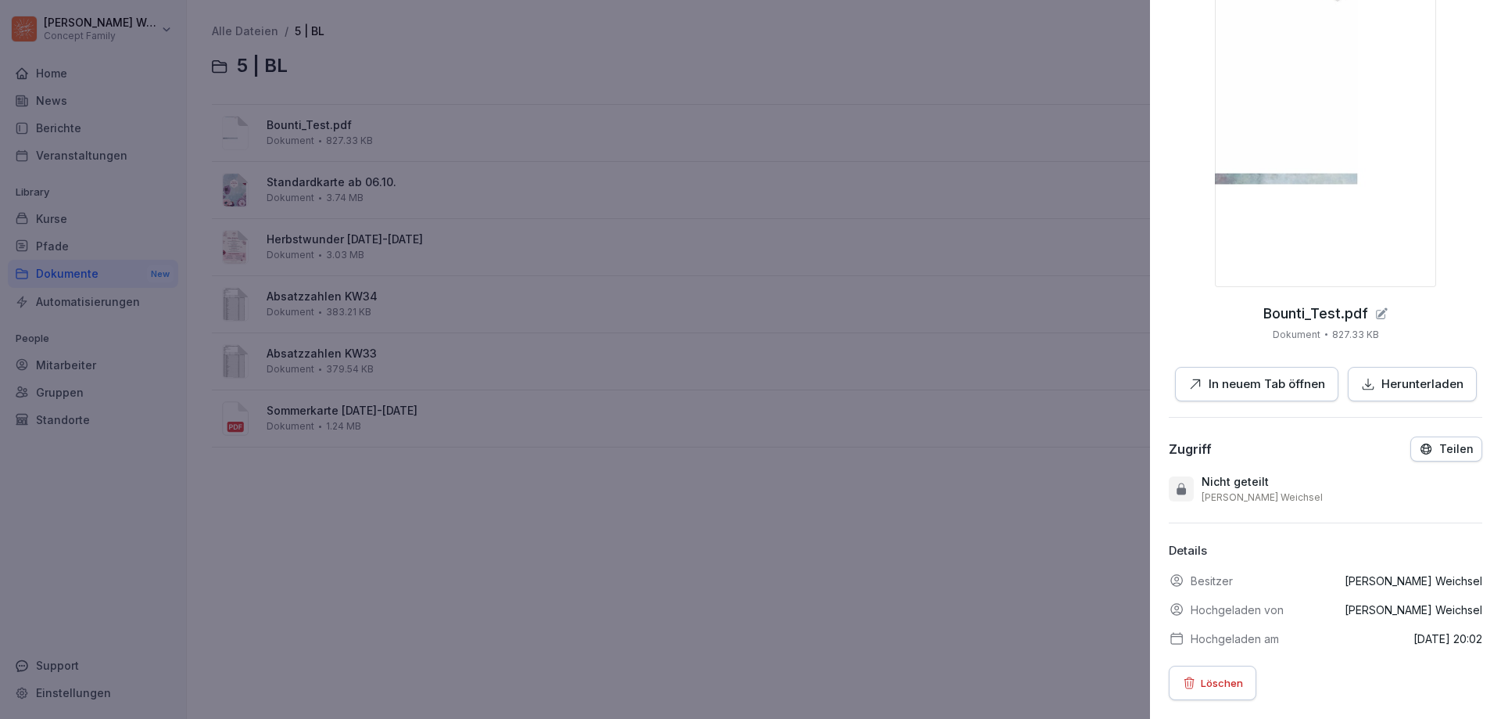
click at [1202, 674] on p "Löschen" at bounding box center [1222, 682] width 42 height 17
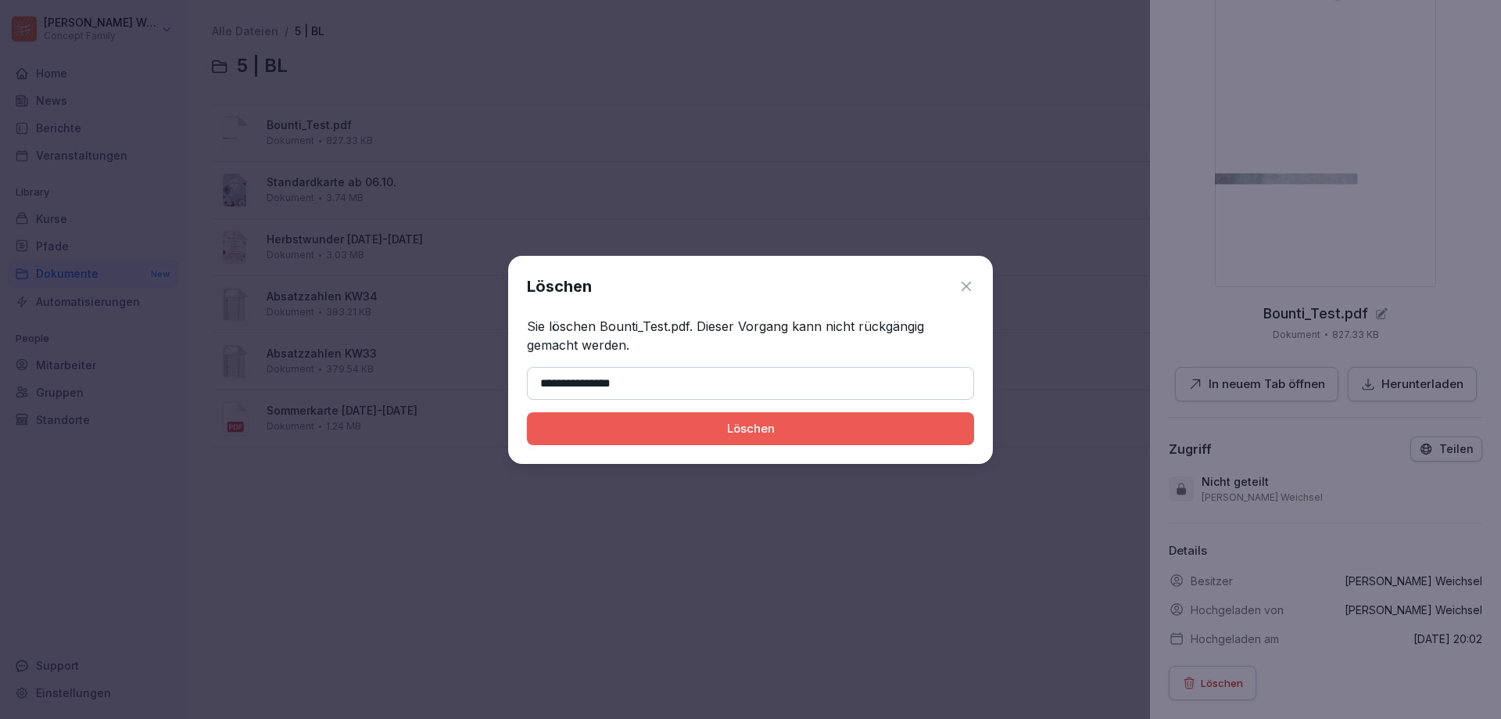
type input "**********"
click at [683, 420] on div "Löschen" at bounding box center [750, 428] width 422 height 17
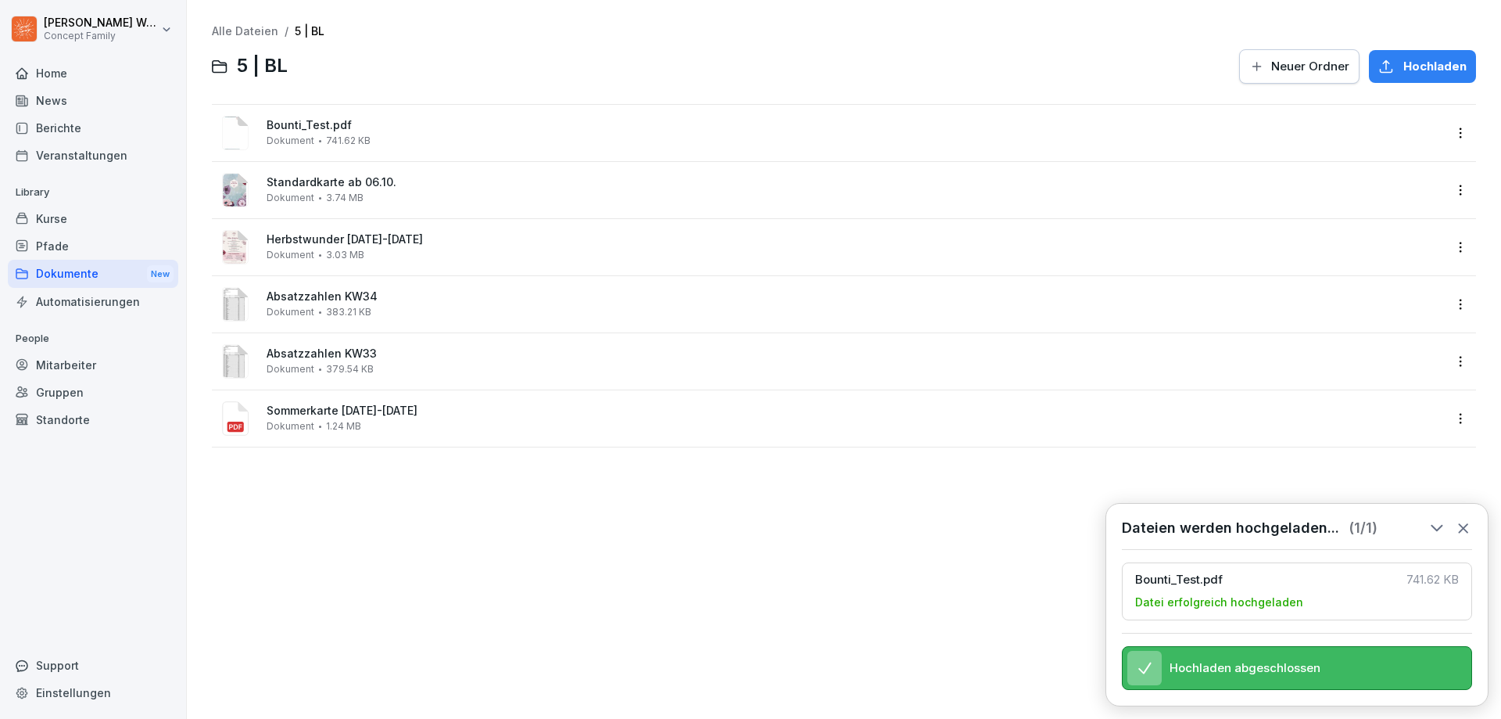
click at [1442, 134] on html "[PERSON_NAME] Concept Family Home News Berichte Veranstaltungen Library Kurse P…" at bounding box center [750, 359] width 1501 height 719
click at [1398, 342] on div "Löschen" at bounding box center [1380, 352] width 165 height 31
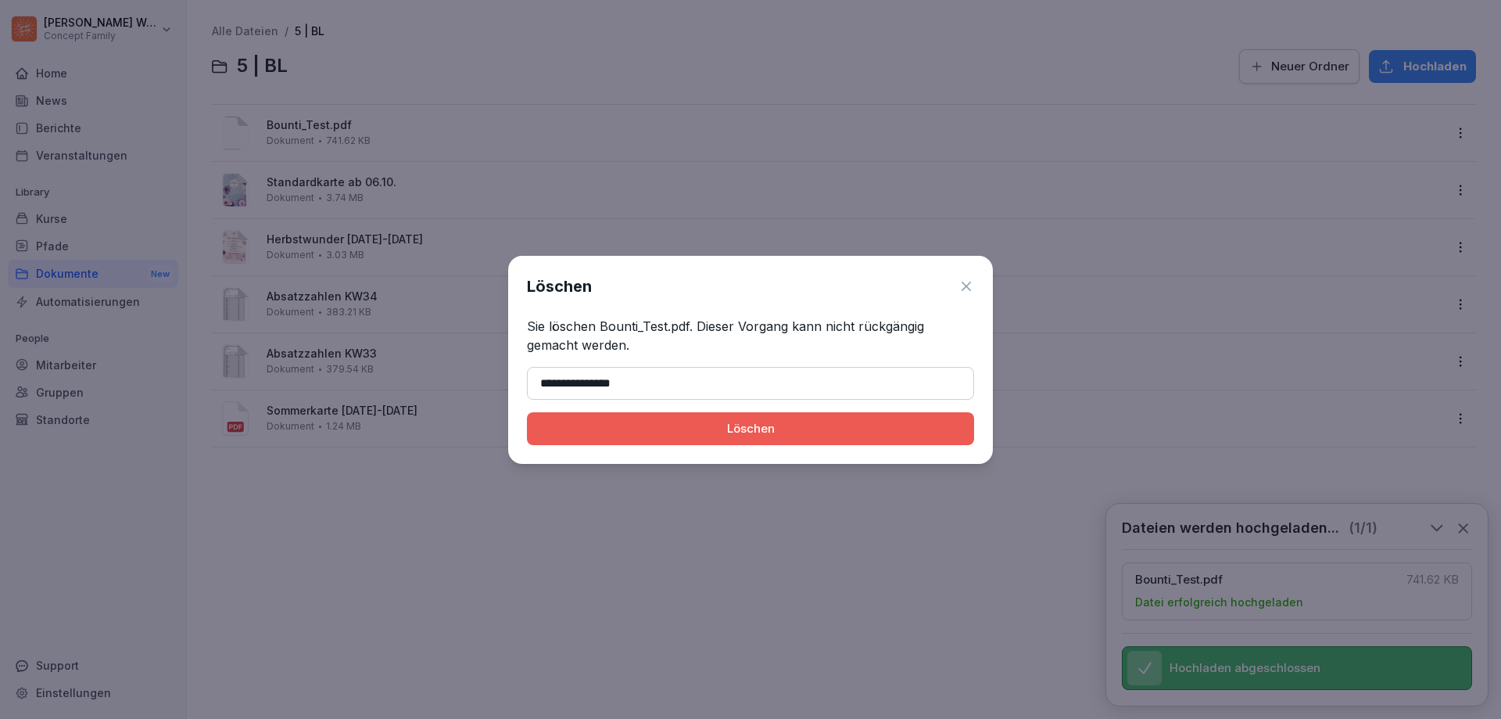
type input "**********"
click at [527, 412] on button "Löschen" at bounding box center [750, 428] width 447 height 33
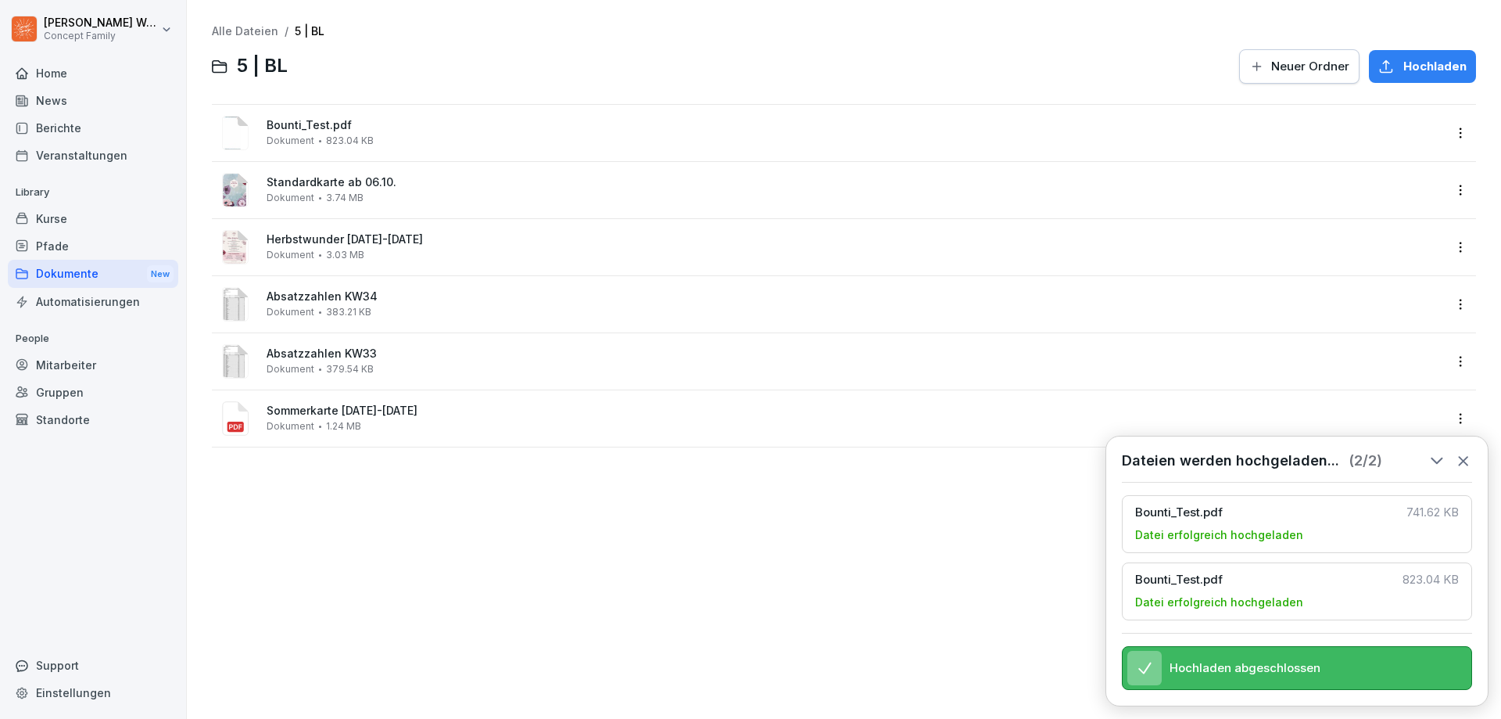
click at [66, 244] on div "Pfade" at bounding box center [93, 245] width 170 height 27
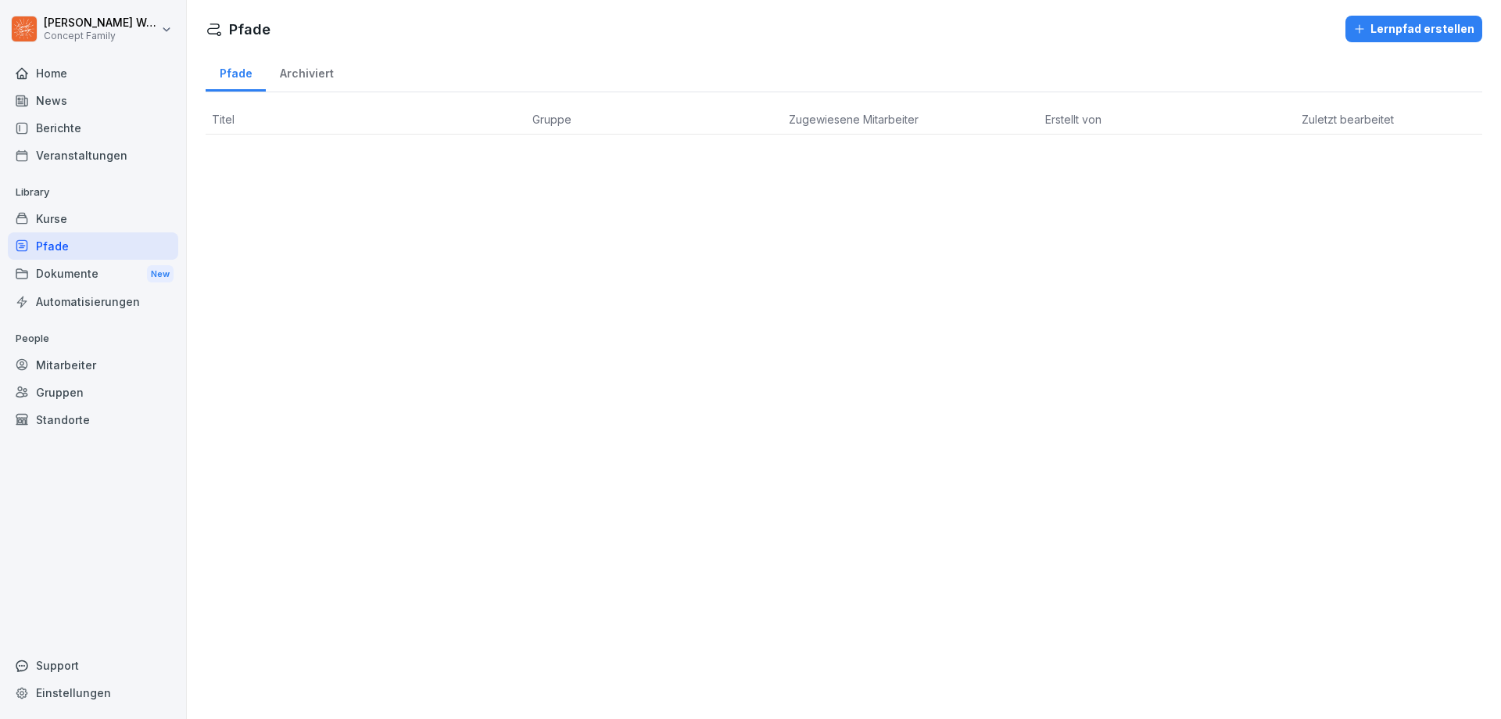
click at [66, 278] on div "Dokumente New" at bounding box center [93, 274] width 170 height 29
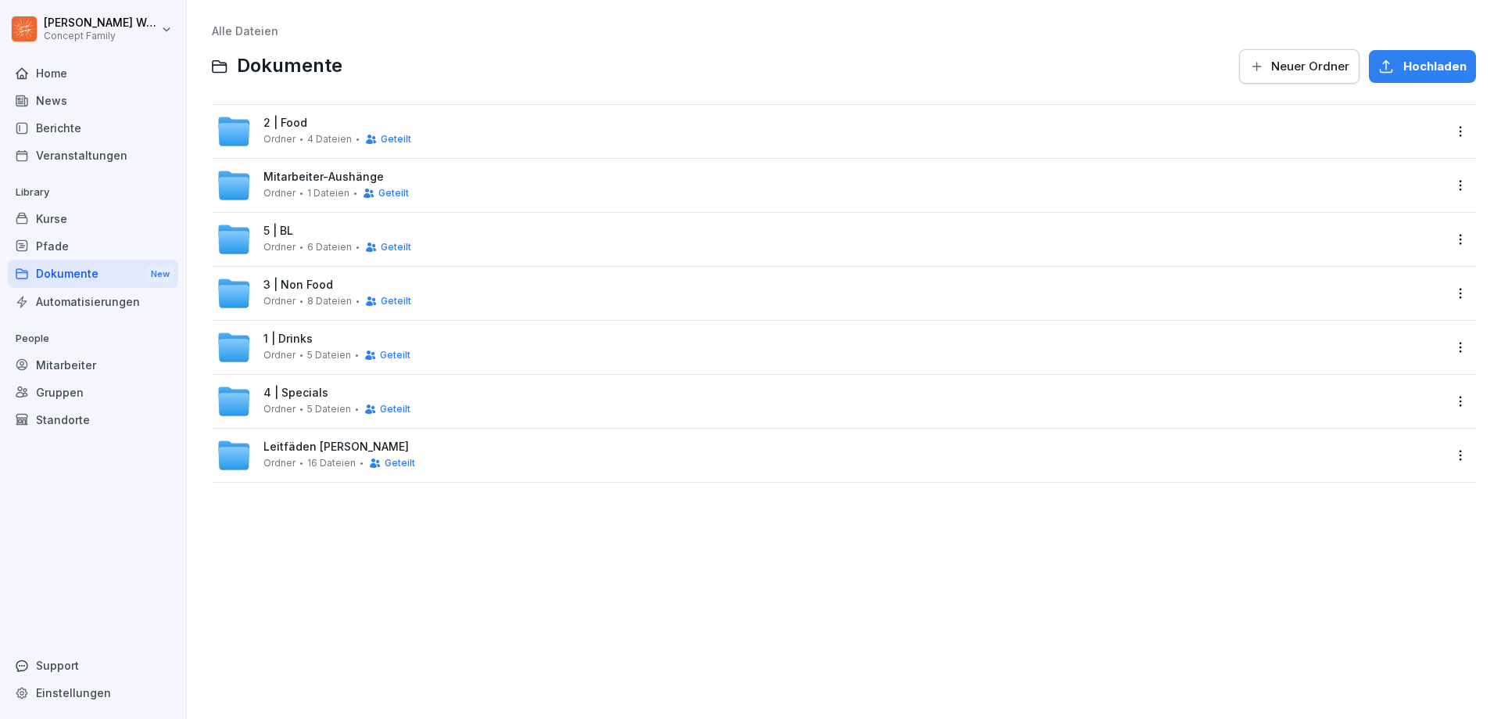
click at [306, 277] on div "3 | Non Food Ordner 8 Dateien Geteilt" at bounding box center [830, 293] width 1227 height 34
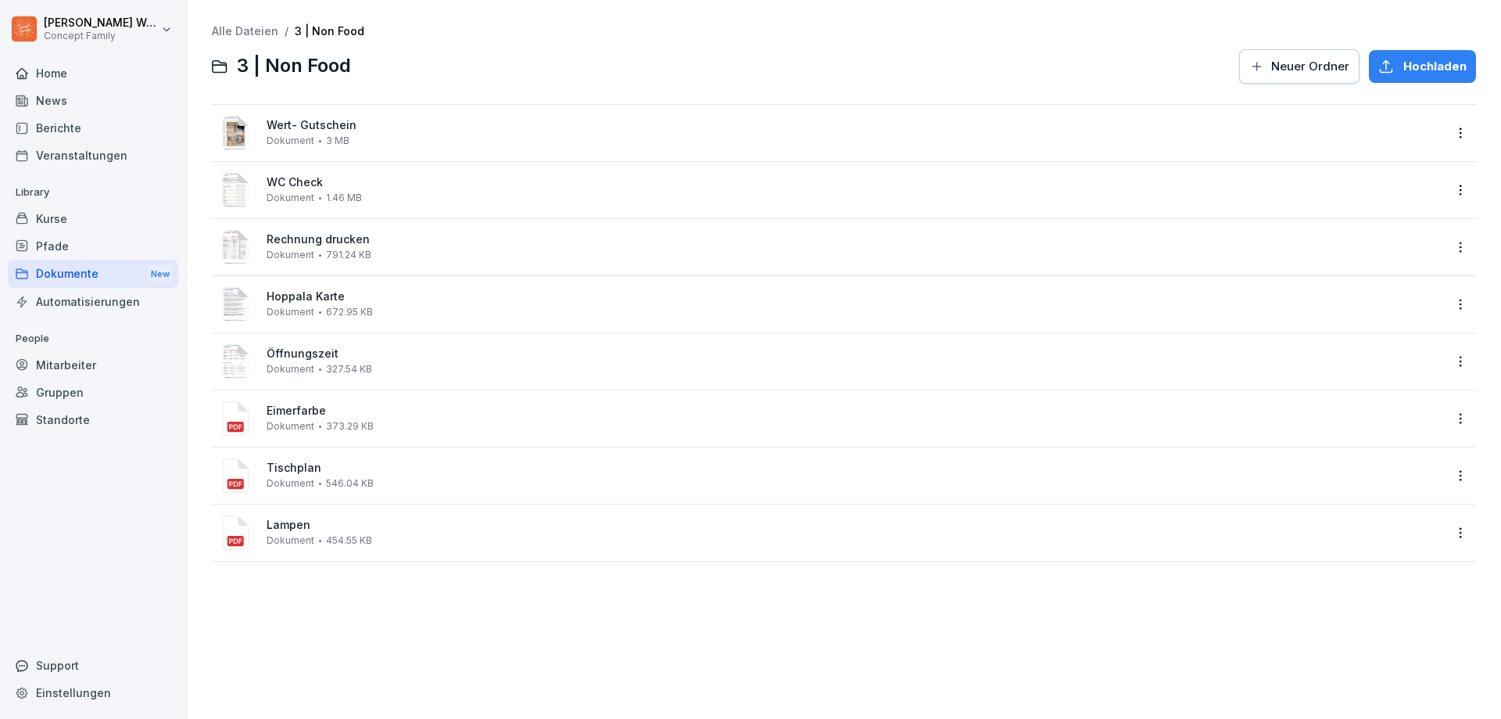
click at [1443, 362] on html "[PERSON_NAME] Concept Family Home News Berichte Veranstaltungen Library Kurse P…" at bounding box center [750, 359] width 1501 height 719
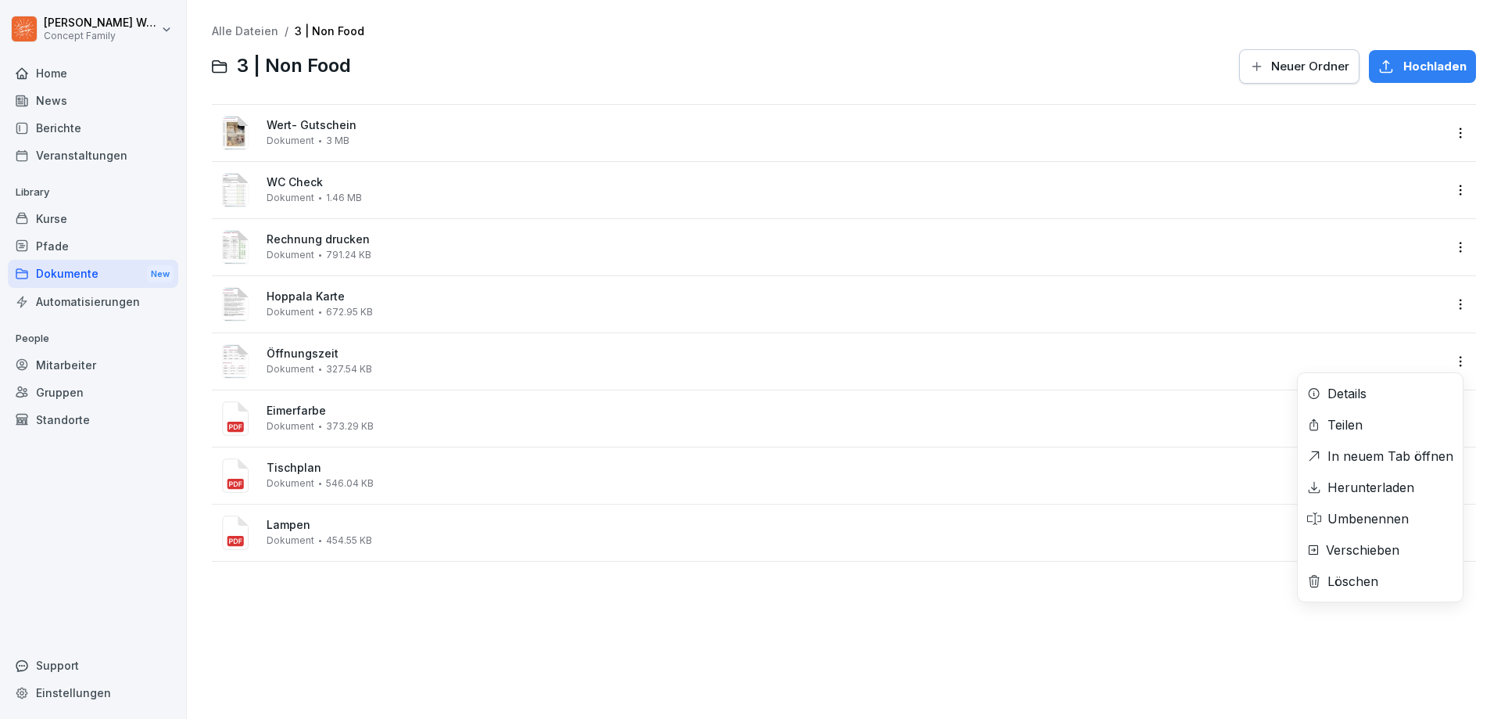
click at [1356, 582] on div "Löschen" at bounding box center [1353, 581] width 51 height 19
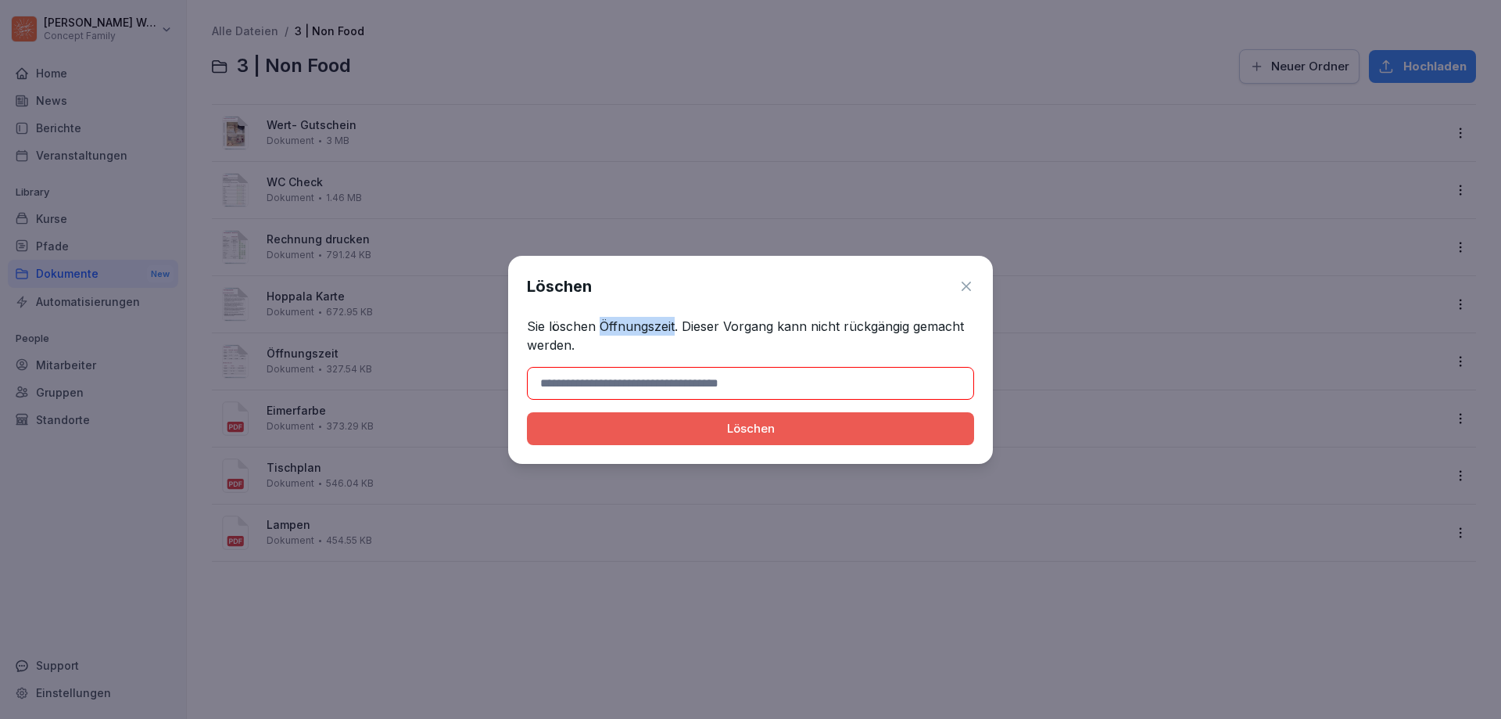
drag, startPoint x: 599, startPoint y: 324, endPoint x: 673, endPoint y: 326, distance: 74.3
click at [673, 326] on p "Sie löschen Öffnungszeit. Dieser Vorgang kann nicht rückgängig gemacht werden." at bounding box center [750, 336] width 447 height 38
copy p "Öffnungszeit"
click at [689, 376] on input at bounding box center [750, 383] width 447 height 33
paste input "**********"
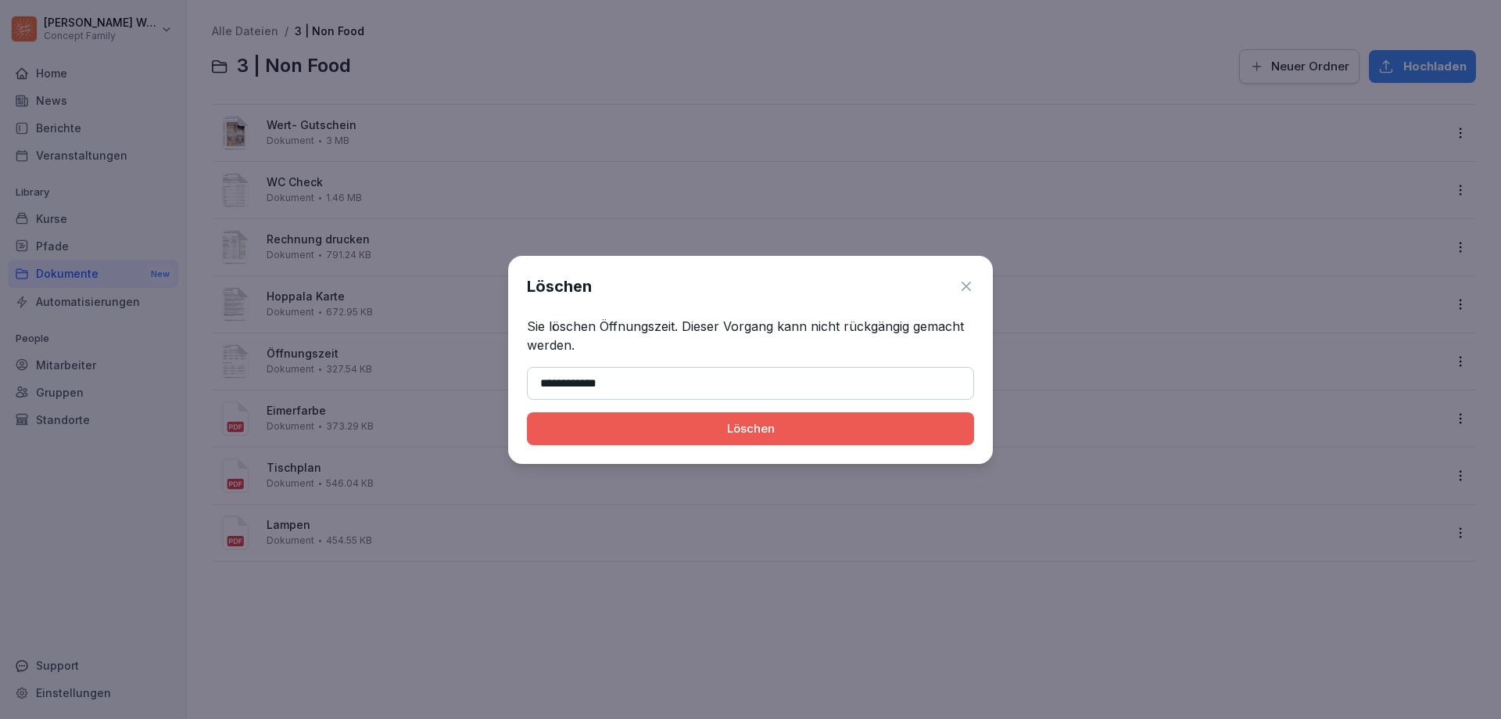
type input "**********"
click at [767, 436] on div "Löschen" at bounding box center [750, 428] width 422 height 17
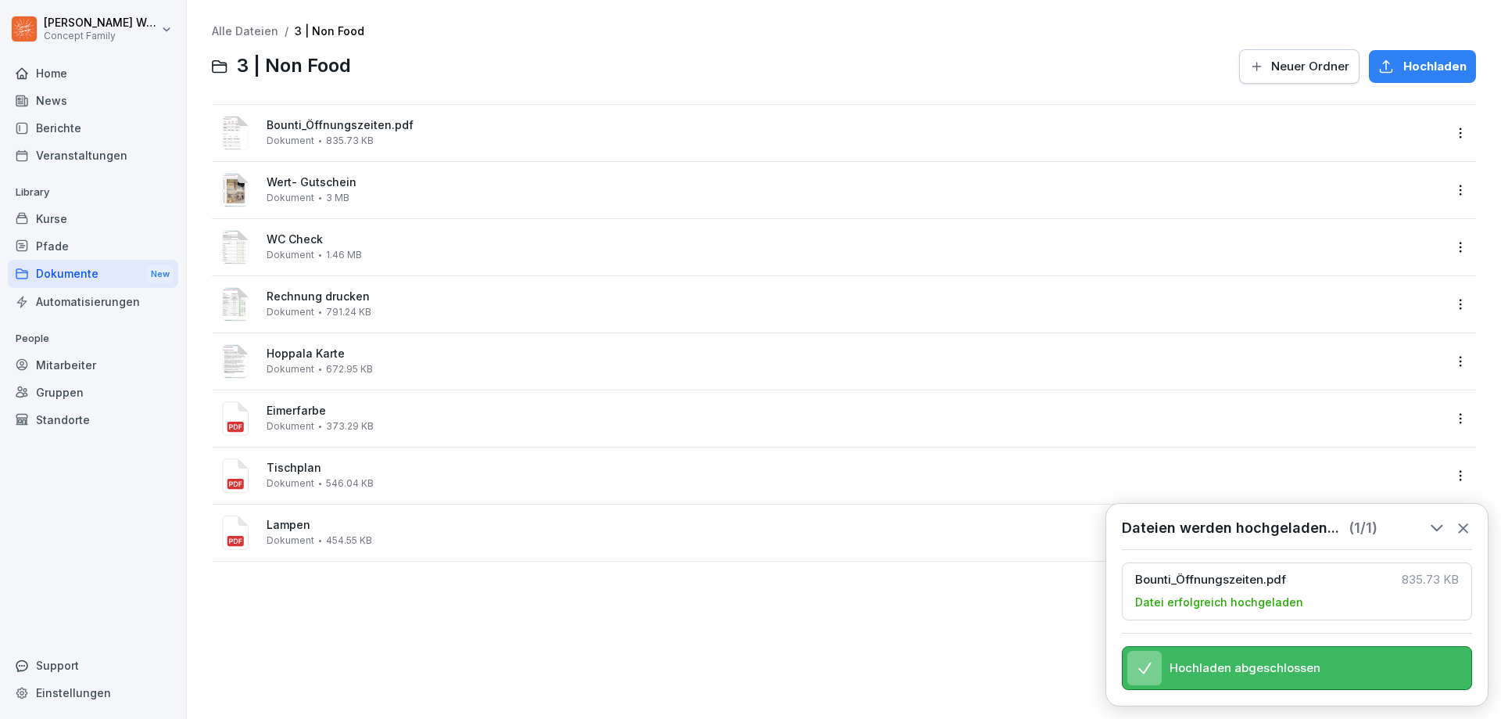
click at [1442, 134] on html "[PERSON_NAME] Concept Family Home News Berichte Veranstaltungen Library Kurse P…" at bounding box center [750, 359] width 1501 height 719
click at [1382, 287] on div "Umbenennen" at bounding box center [1368, 290] width 81 height 19
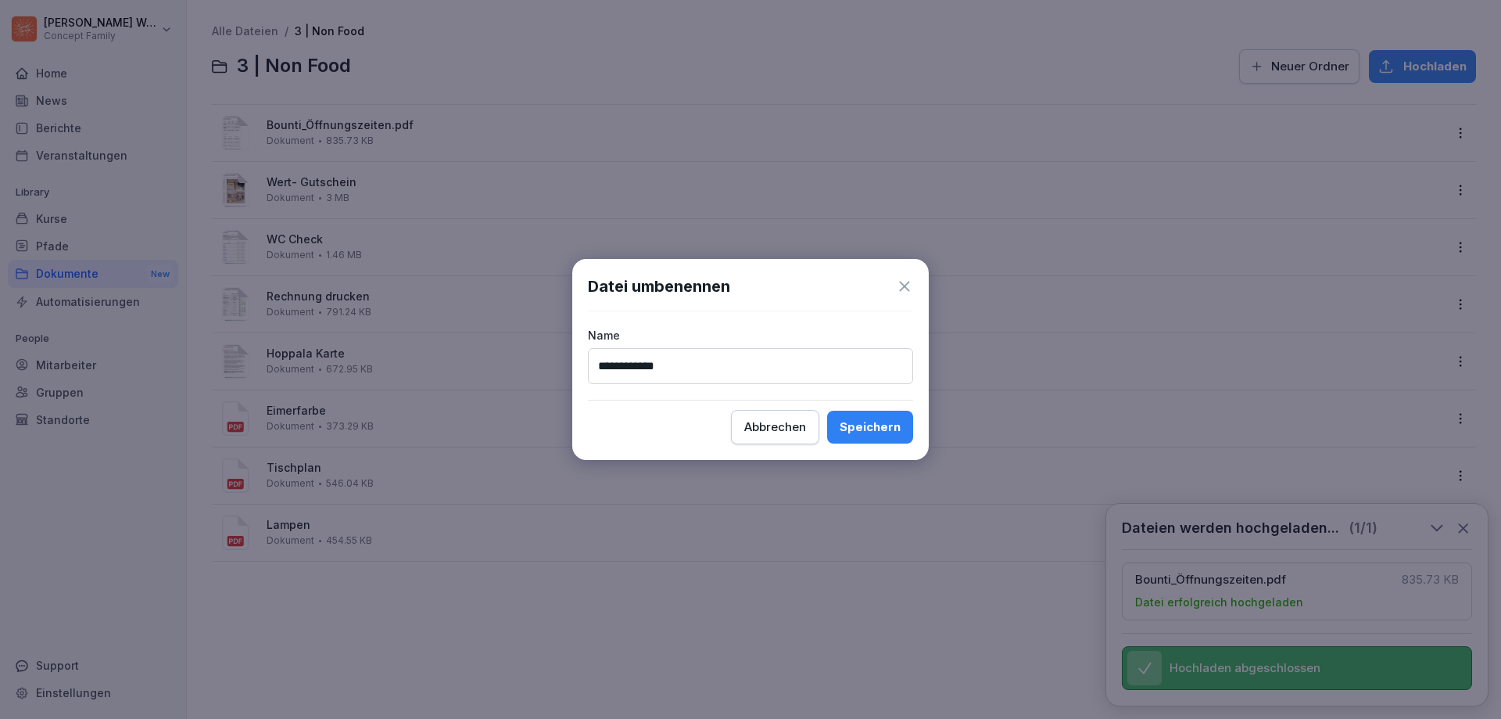
type input "**********"
click at [872, 426] on div "Speichern" at bounding box center [870, 426] width 61 height 17
